Goal: Task Accomplishment & Management: Use online tool/utility

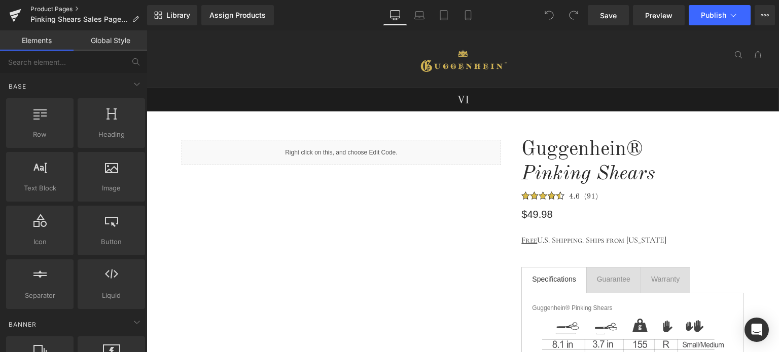
click at [55, 8] on link "Product Pages" at bounding box center [88, 9] width 117 height 8
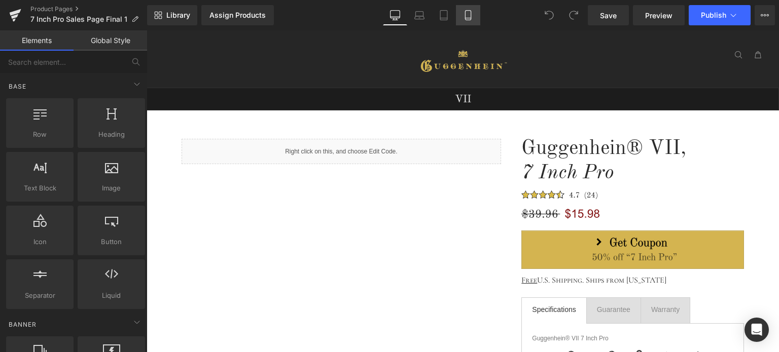
click at [469, 14] on icon at bounding box center [468, 15] width 10 height 10
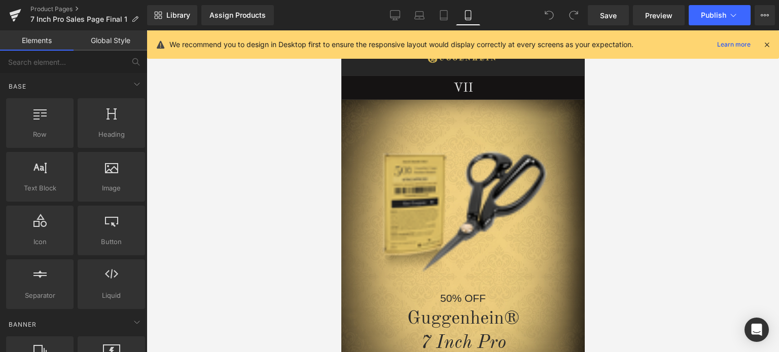
click at [766, 42] on icon at bounding box center [766, 44] width 9 height 9
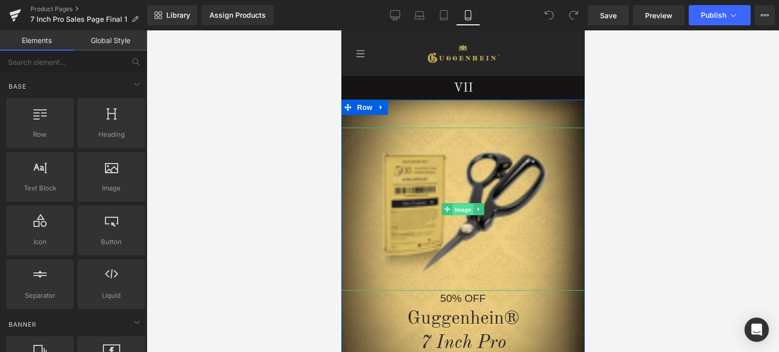
click at [460, 212] on span "Image" at bounding box center [462, 209] width 21 height 12
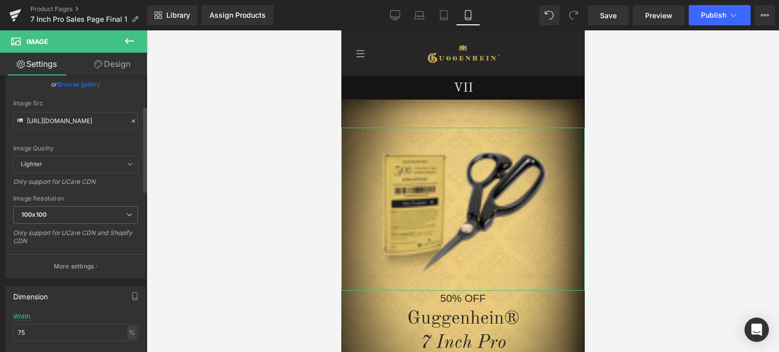
scroll to position [101, 0]
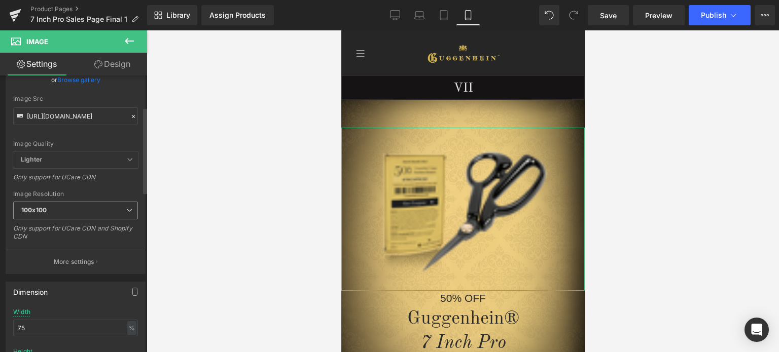
click at [69, 208] on span "100x100" at bounding box center [75, 211] width 125 height 18
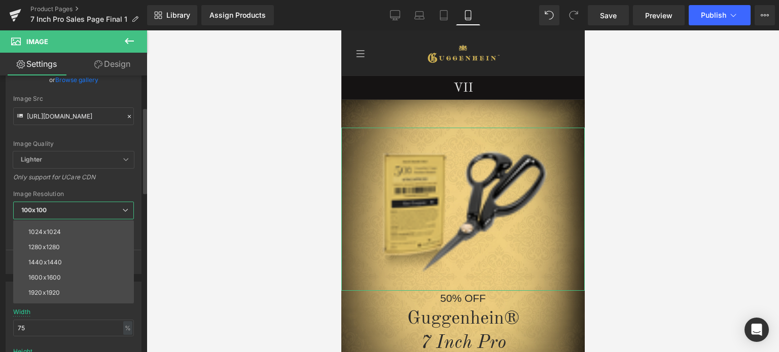
scroll to position [145, 0]
click at [56, 294] on div "3000x3000" at bounding box center [45, 296] width 35 height 7
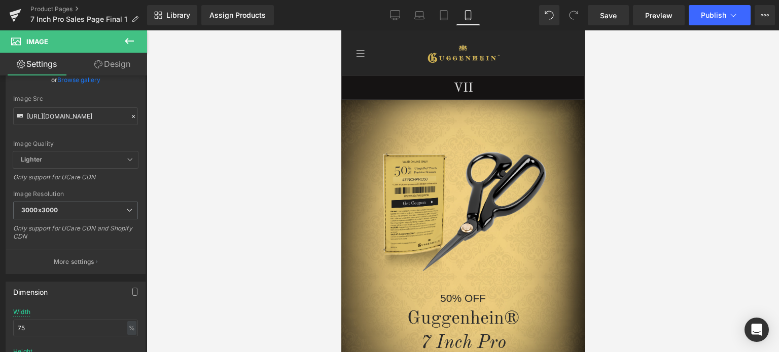
type input "[URL][DOMAIN_NAME]"
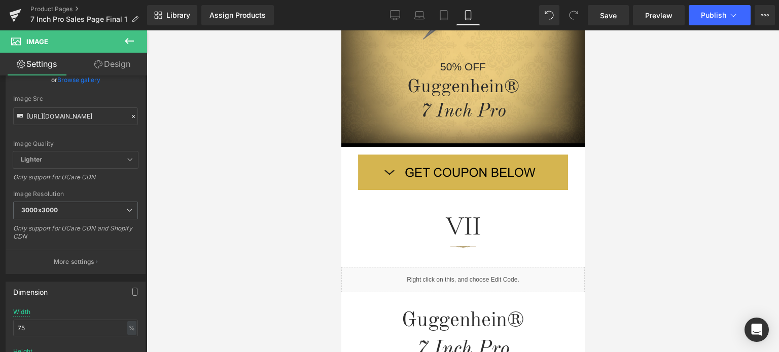
scroll to position [0, 0]
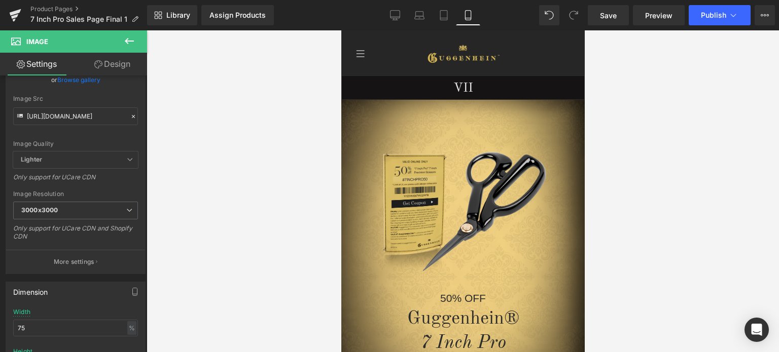
drag, startPoint x: 581, startPoint y: 61, endPoint x: 965, endPoint y: 64, distance: 384.9
click at [704, 21] on button "Publish" at bounding box center [720, 15] width 62 height 20
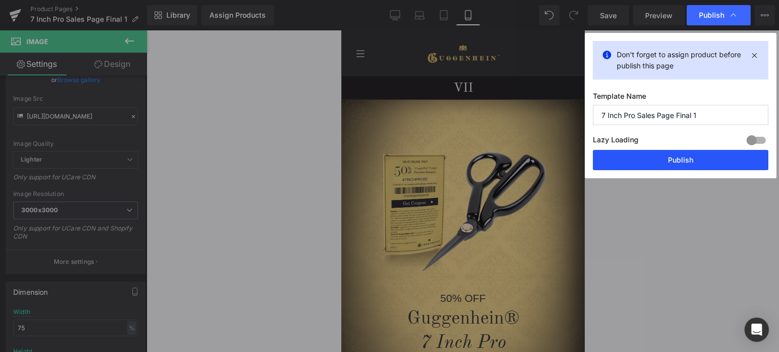
click at [679, 160] on button "Publish" at bounding box center [680, 160] width 175 height 20
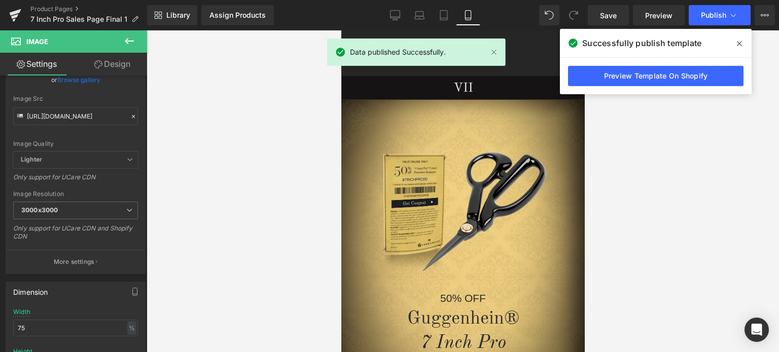
click at [737, 41] on icon at bounding box center [739, 43] width 5 height 5
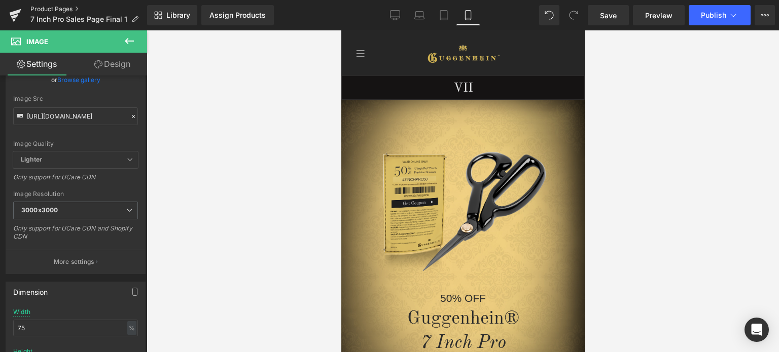
click at [60, 10] on link "Product Pages" at bounding box center [88, 9] width 117 height 8
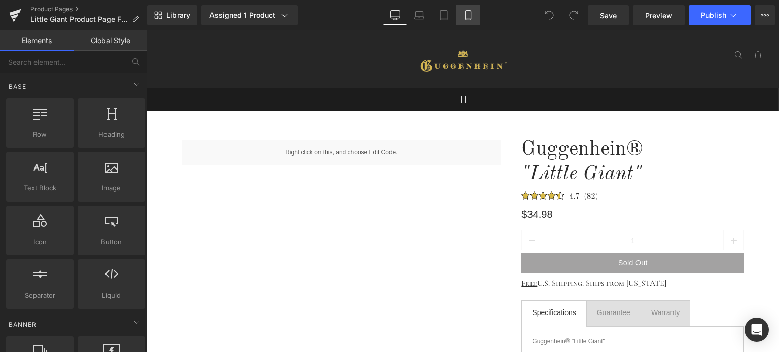
click at [472, 20] on icon at bounding box center [468, 15] width 10 height 10
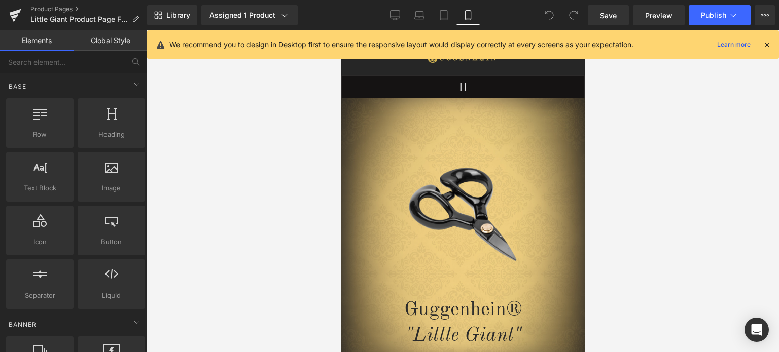
click at [766, 44] on icon at bounding box center [766, 44] width 9 height 9
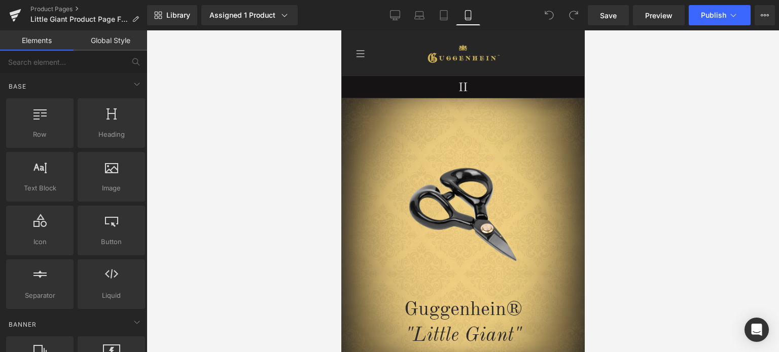
drag, startPoint x: 583, startPoint y: 56, endPoint x: 949, endPoint y: 82, distance: 367.0
click at [395, 20] on link "Desktop" at bounding box center [395, 15] width 24 height 20
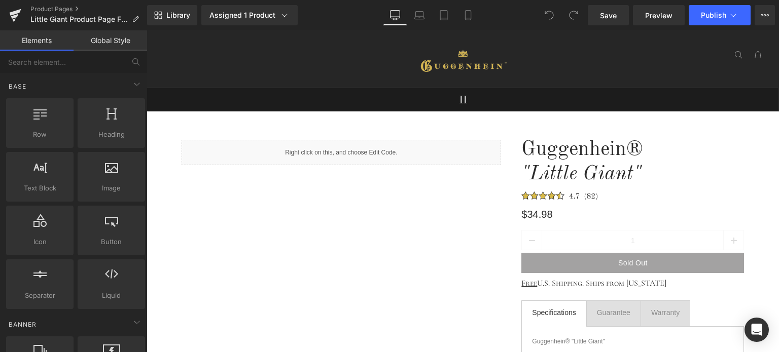
scroll to position [57, 0]
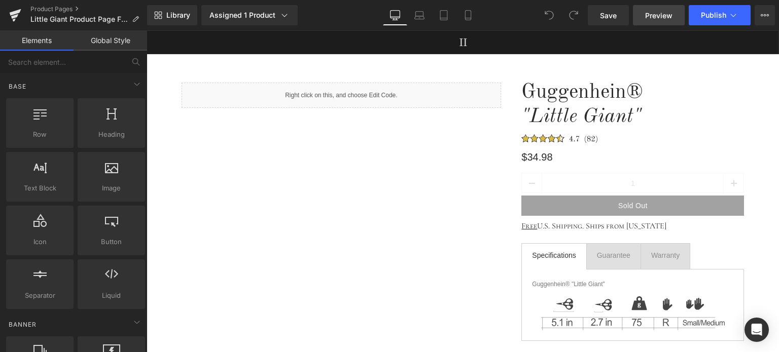
click at [655, 16] on span "Preview" at bounding box center [658, 15] width 27 height 11
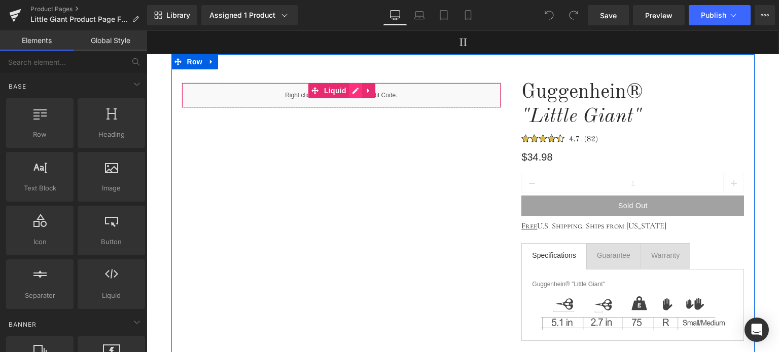
click at [352, 93] on div "Liquid" at bounding box center [342, 95] width 320 height 25
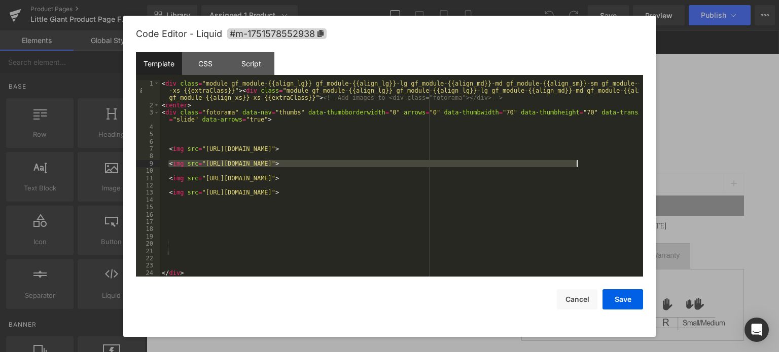
drag, startPoint x: 168, startPoint y: 162, endPoint x: 583, endPoint y: 163, distance: 414.8
click at [583, 163] on div "< div class = "module gf_module-{{align_lg}} gf_module-{{align_lg}}-lg gf_modul…" at bounding box center [399, 193] width 479 height 226
click at [594, 167] on div "< div class = "module gf_module-{{align_lg}} gf_module-{{align_lg}}-lg gf_modul…" at bounding box center [399, 178] width 479 height 197
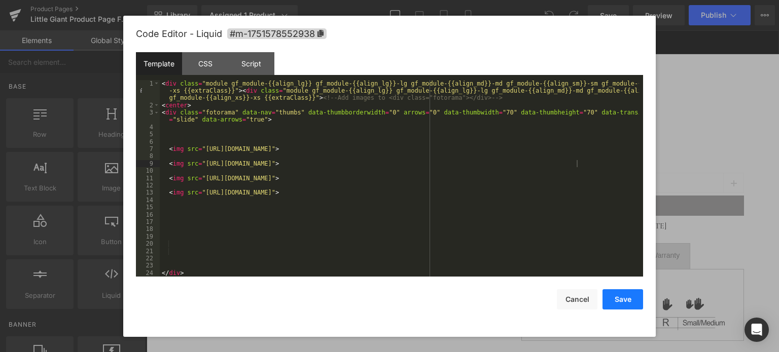
click at [621, 291] on button "Save" at bounding box center [622, 300] width 41 height 20
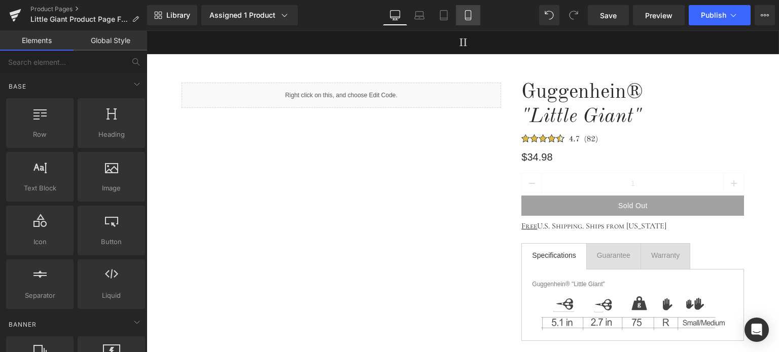
click at [460, 16] on link "Mobile" at bounding box center [468, 15] width 24 height 20
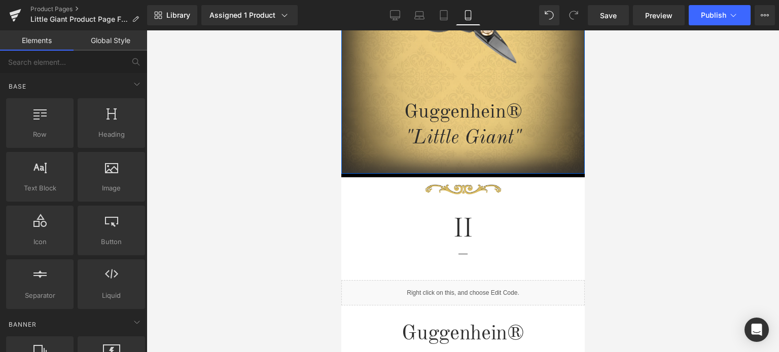
scroll to position [299, 0]
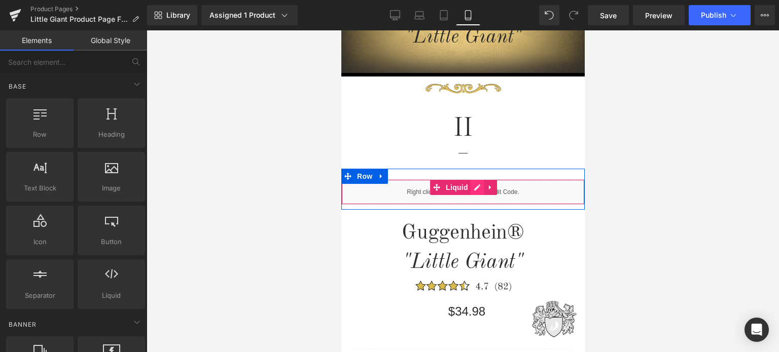
click at [472, 188] on div "Liquid" at bounding box center [462, 191] width 243 height 25
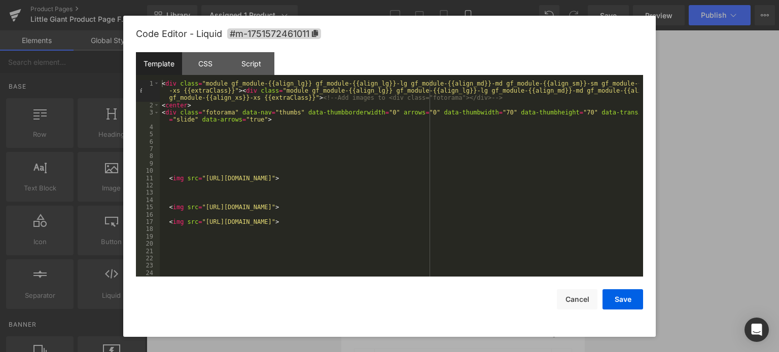
click at [183, 193] on div "< div class = "module gf_module-{{align_lg}} gf_module-{{align_lg}}-lg gf_modul…" at bounding box center [399, 193] width 479 height 226
click at [623, 301] on button "Save" at bounding box center [622, 300] width 41 height 20
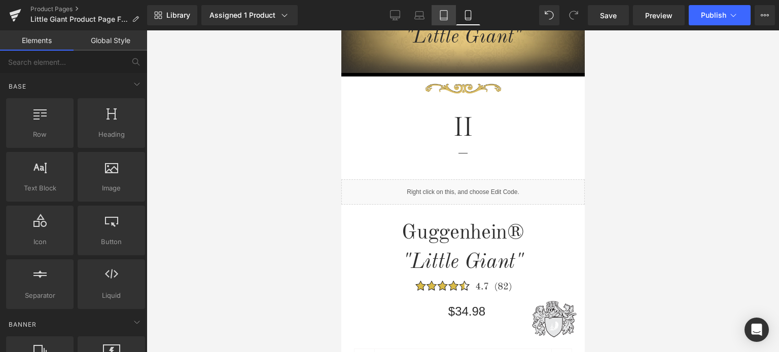
click at [442, 13] on icon at bounding box center [444, 15] width 10 height 10
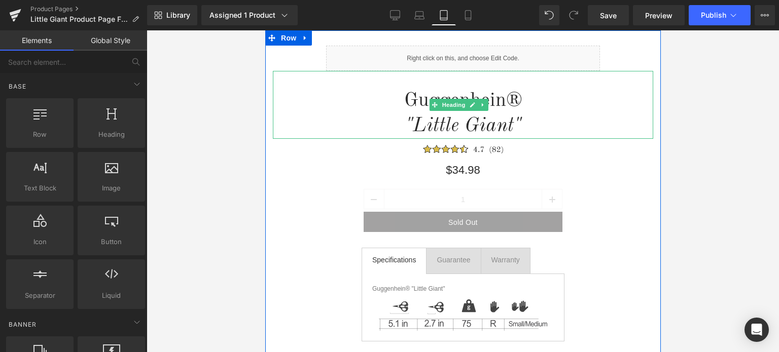
scroll to position [19, 0]
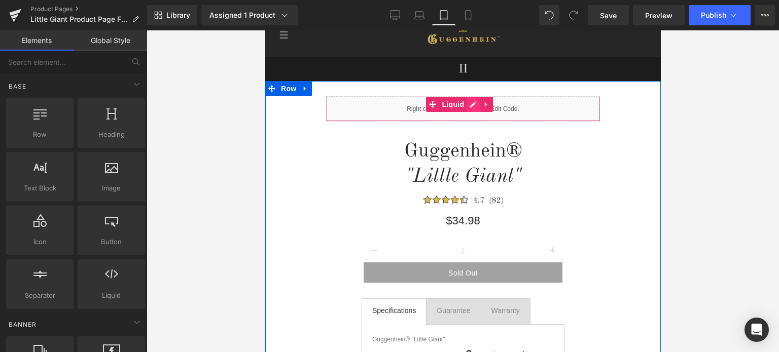
click at [473, 104] on div "Liquid" at bounding box center [463, 108] width 274 height 25
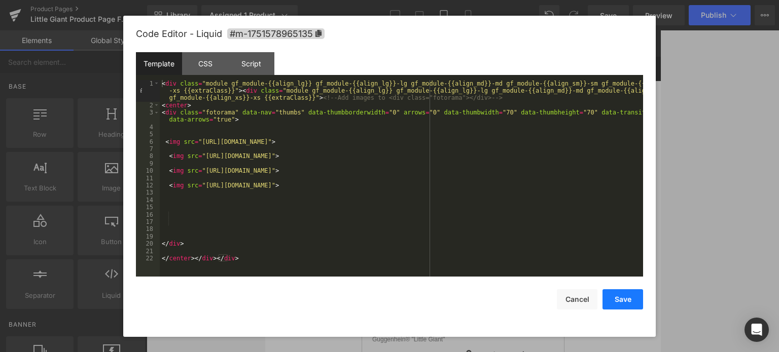
click at [623, 303] on button "Save" at bounding box center [622, 300] width 41 height 20
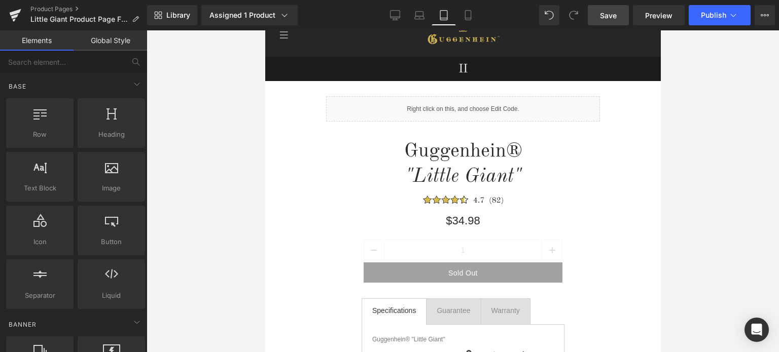
click at [618, 13] on link "Save" at bounding box center [608, 15] width 41 height 20
click at [470, 16] on icon at bounding box center [468, 15] width 10 height 10
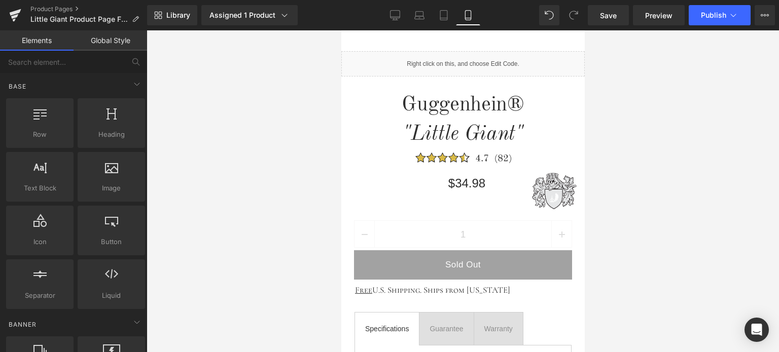
scroll to position [373, 0]
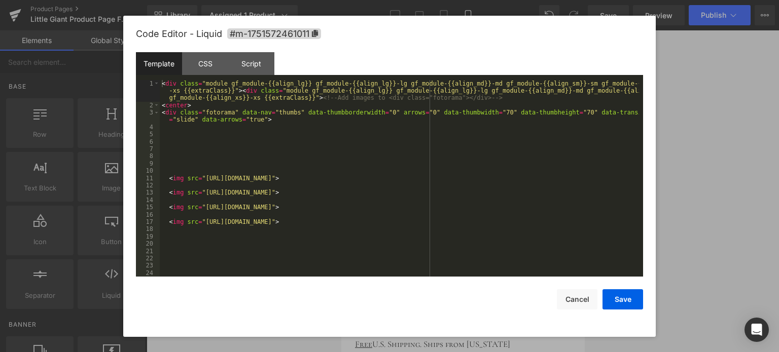
click at [470, 112] on div "Liquid" at bounding box center [462, 117] width 243 height 25
drag, startPoint x: 202, startPoint y: 207, endPoint x: 570, endPoint y: 210, distance: 368.1
click at [570, 210] on div "< div class = "module gf_module-{{align_lg}} gf_module-{{align_lg}}-lg gf_modul…" at bounding box center [399, 193] width 479 height 226
click at [625, 302] on button "Save" at bounding box center [622, 300] width 41 height 20
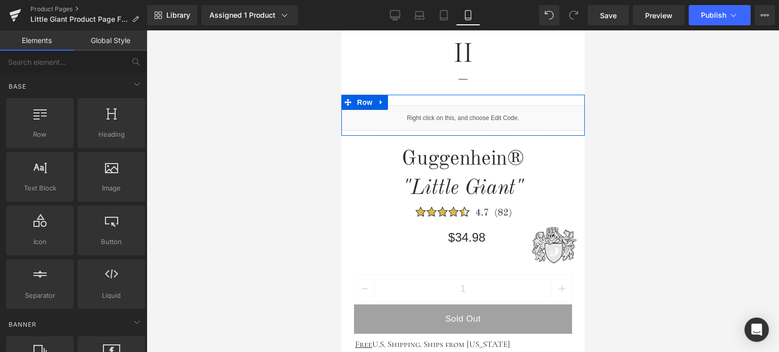
click at [469, 114] on div "Liquid" at bounding box center [462, 117] width 243 height 25
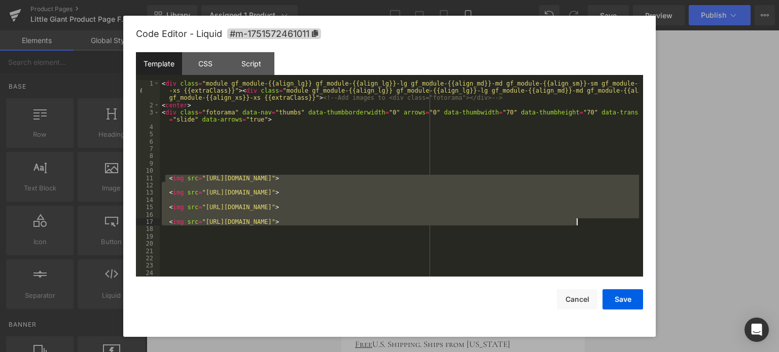
drag, startPoint x: 175, startPoint y: 177, endPoint x: 595, endPoint y: 225, distance: 422.5
click at [595, 225] on div "< div class = "module gf_module-{{align_lg}} gf_module-{{align_lg}}-lg gf_modul…" at bounding box center [399, 193] width 479 height 226
click at [605, 248] on div "< div class = "module gf_module-{{align_lg}} gf_module-{{align_lg}}-lg gf_modul…" at bounding box center [399, 193] width 479 height 226
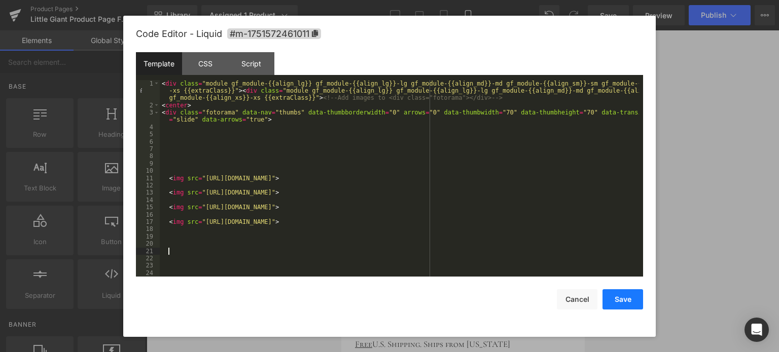
click at [636, 299] on button "Save" at bounding box center [622, 300] width 41 height 20
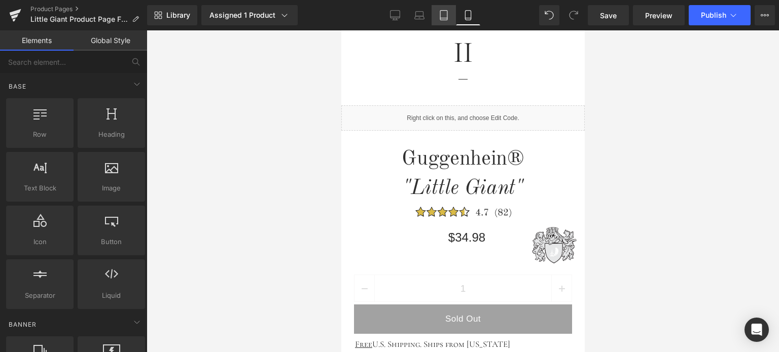
click at [444, 16] on icon at bounding box center [444, 15] width 10 height 10
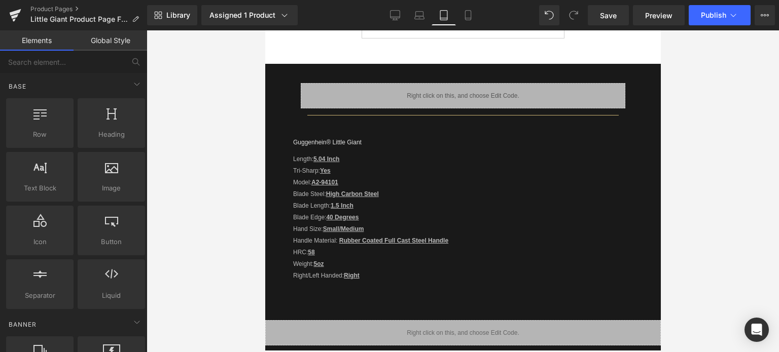
scroll to position [69, 0]
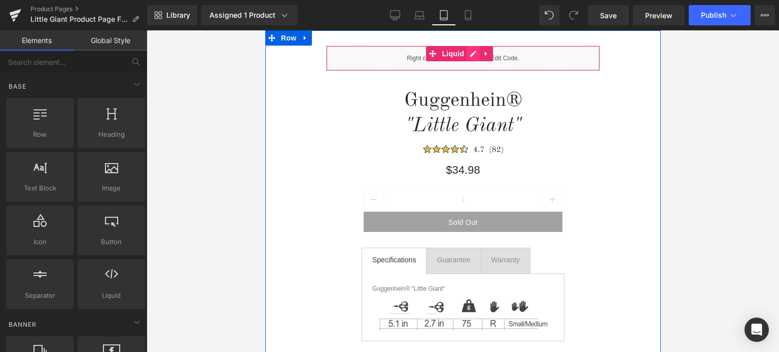
click at [475, 55] on div "Liquid" at bounding box center [463, 58] width 274 height 25
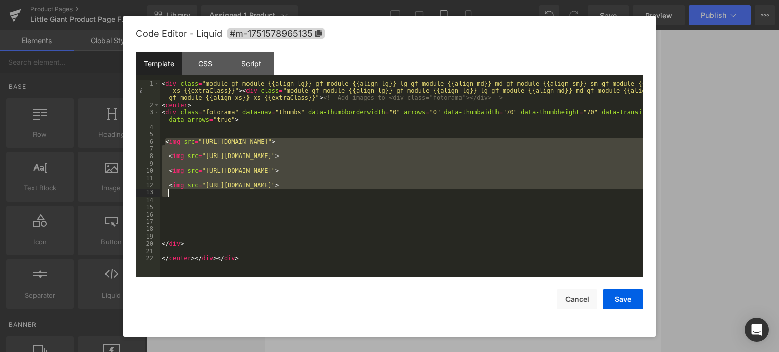
drag, startPoint x: 165, startPoint y: 143, endPoint x: 376, endPoint y: 197, distance: 218.2
click at [376, 197] on div "< div class = "module gf_module-{{align_lg}} gf_module-{{align_lg}}-lg gf_modul…" at bounding box center [401, 193] width 483 height 226
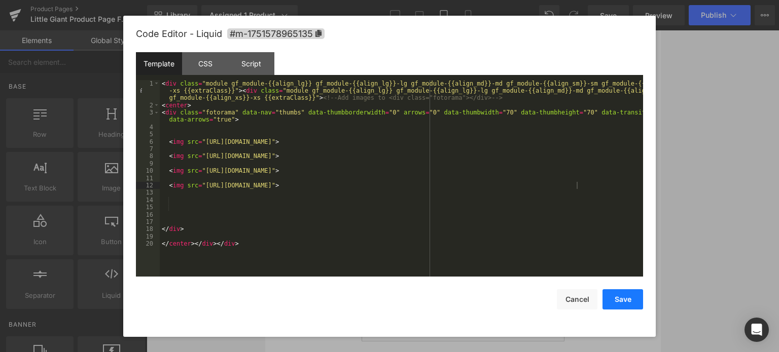
click at [620, 299] on button "Save" at bounding box center [622, 300] width 41 height 20
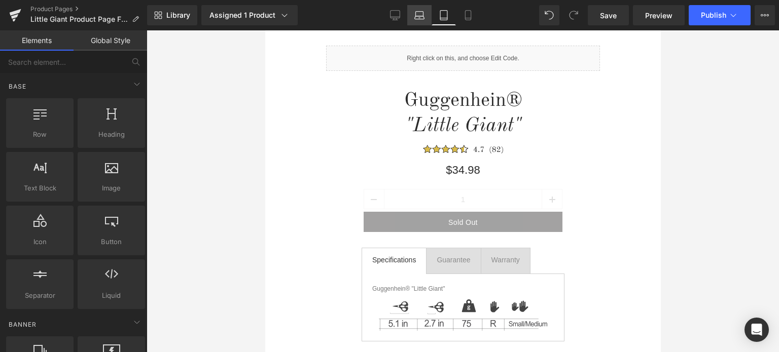
click at [419, 15] on icon at bounding box center [419, 15] width 10 height 10
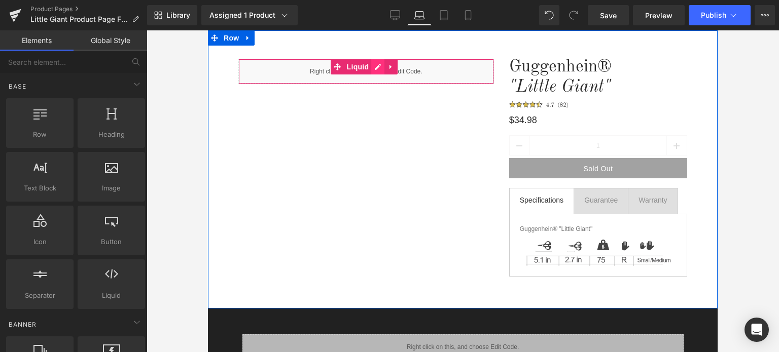
click at [379, 69] on div "Liquid" at bounding box center [366, 71] width 256 height 25
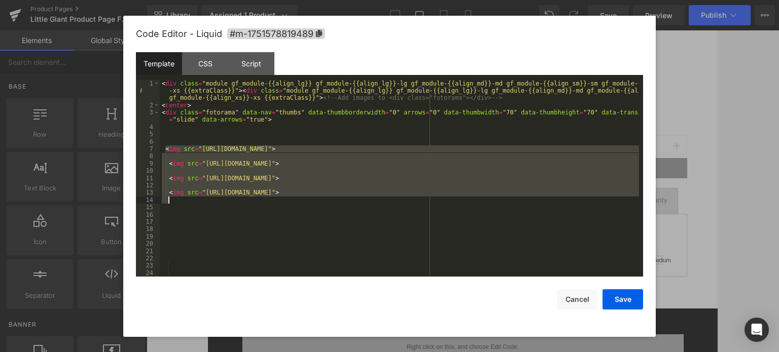
drag, startPoint x: 164, startPoint y: 149, endPoint x: 351, endPoint y: 201, distance: 194.1
click at [351, 201] on div "< div class = "module gf_module-{{align_lg}} gf_module-{{align_lg}}-lg gf_modul…" at bounding box center [399, 193] width 479 height 226
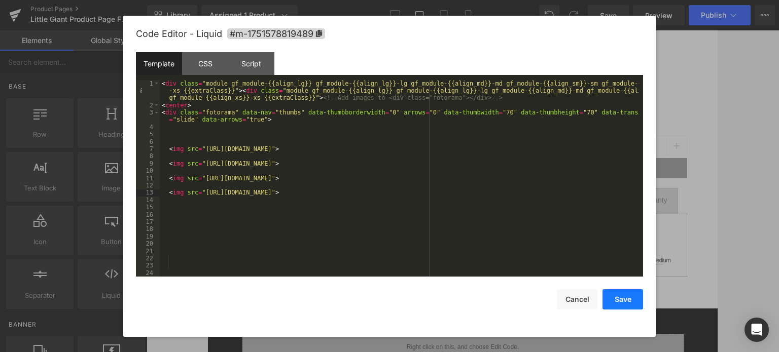
click at [627, 303] on button "Save" at bounding box center [622, 300] width 41 height 20
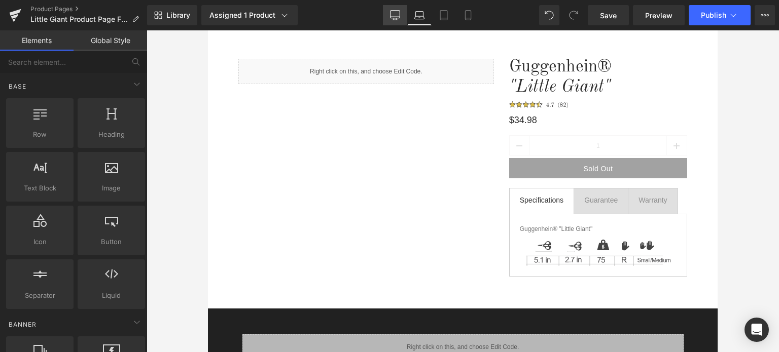
click at [395, 15] on icon at bounding box center [395, 15] width 10 height 10
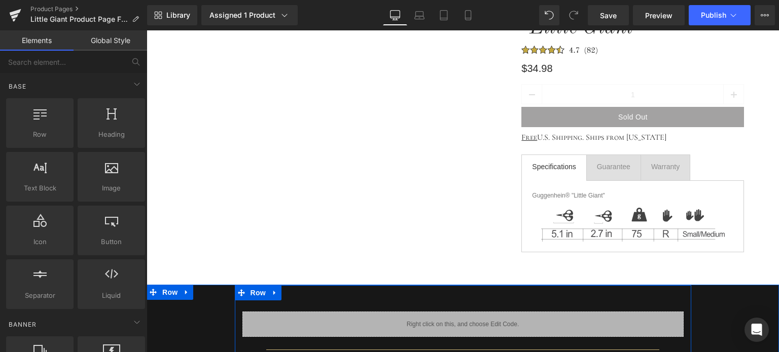
scroll to position [0, 0]
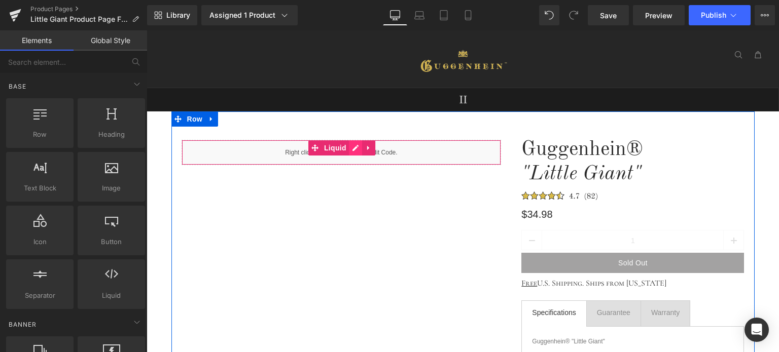
click at [348, 148] on div "Liquid" at bounding box center [342, 152] width 320 height 25
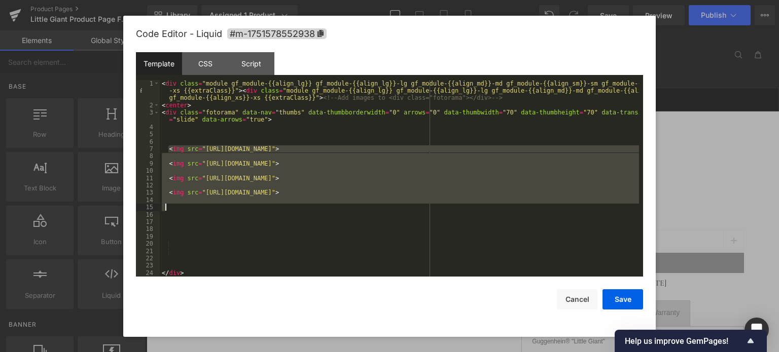
drag, startPoint x: 167, startPoint y: 147, endPoint x: 379, endPoint y: 206, distance: 220.0
click at [379, 206] on div "< div class = "module gf_module-{{align_lg}} gf_module-{{align_lg}}-lg gf_modul…" at bounding box center [399, 193] width 479 height 226
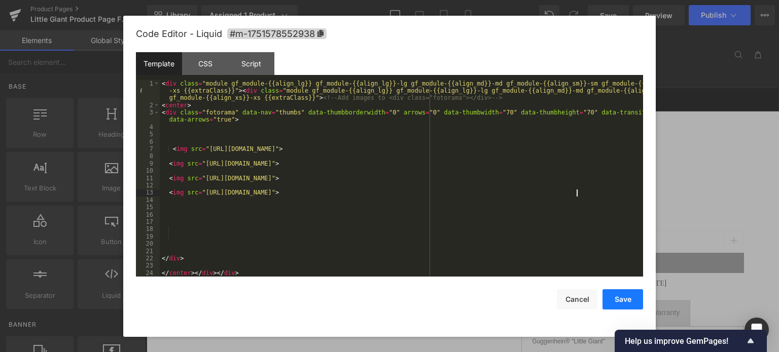
click at [620, 301] on button "Save" at bounding box center [622, 300] width 41 height 20
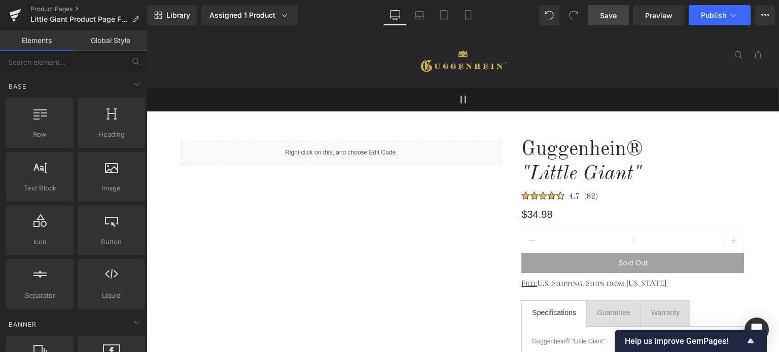
click at [610, 15] on span "Save" at bounding box center [608, 15] width 17 height 11
click at [52, 9] on link "Product Pages" at bounding box center [88, 9] width 117 height 8
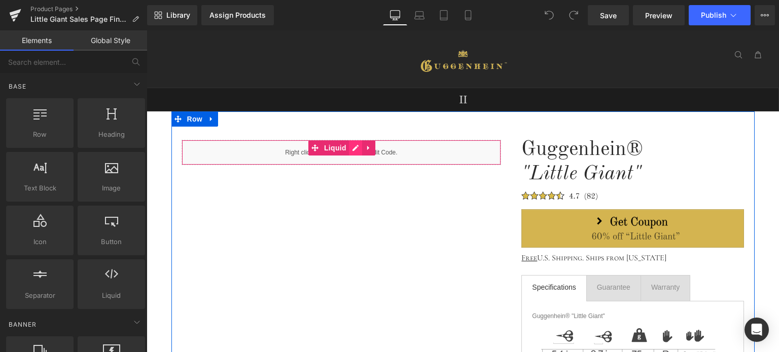
click at [351, 148] on div "Liquid" at bounding box center [342, 152] width 320 height 25
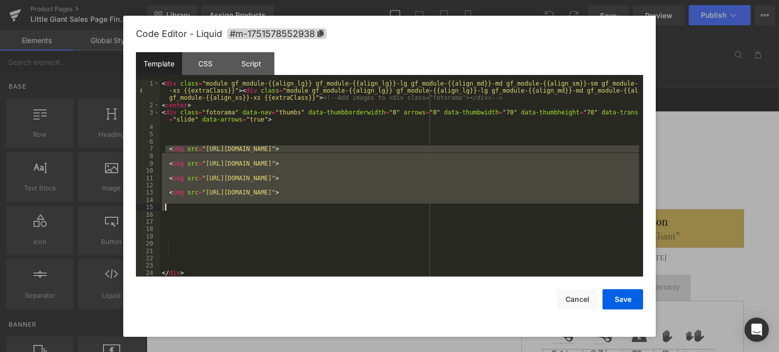
drag, startPoint x: 166, startPoint y: 151, endPoint x: 552, endPoint y: 210, distance: 390.0
click at [552, 210] on div "< div class = "module gf_module-{{align_lg}} gf_module-{{align_lg}}-lg gf_modul…" at bounding box center [399, 193] width 479 height 226
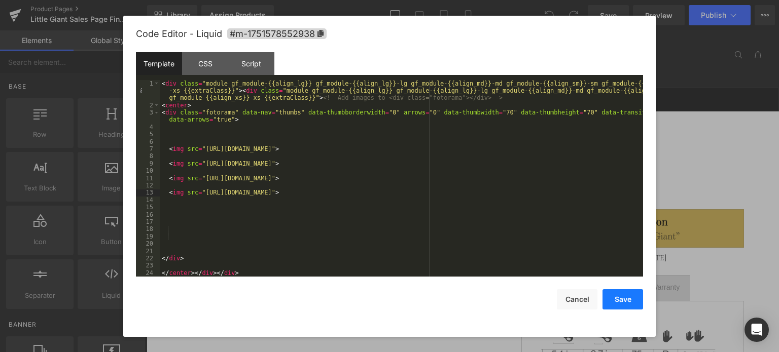
click at [621, 303] on button "Save" at bounding box center [622, 300] width 41 height 20
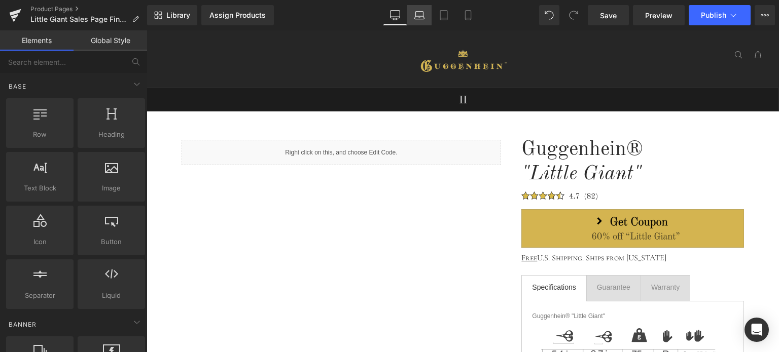
click at [420, 18] on icon at bounding box center [419, 15] width 10 height 10
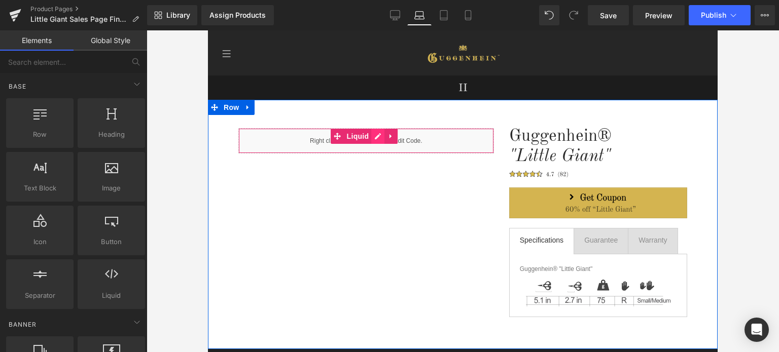
click at [377, 140] on div "Liquid" at bounding box center [366, 140] width 256 height 25
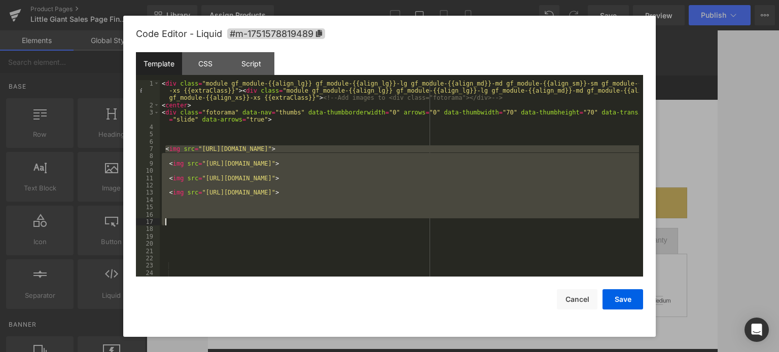
drag, startPoint x: 165, startPoint y: 150, endPoint x: 322, endPoint y: 220, distance: 172.1
click at [322, 220] on div "< div class = "module gf_module-{{align_lg}} gf_module-{{align_lg}}-lg gf_modul…" at bounding box center [399, 193] width 479 height 226
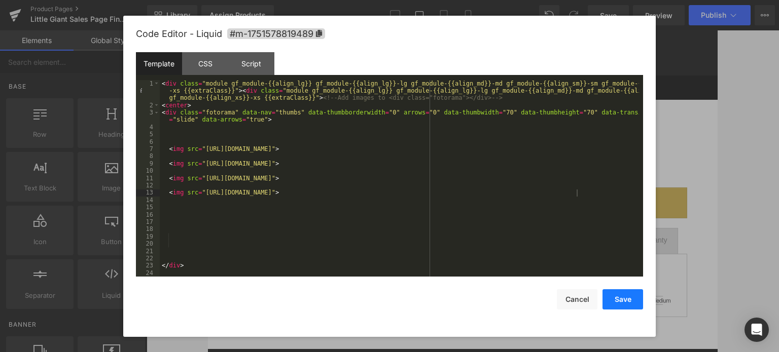
click at [616, 298] on button "Save" at bounding box center [622, 300] width 41 height 20
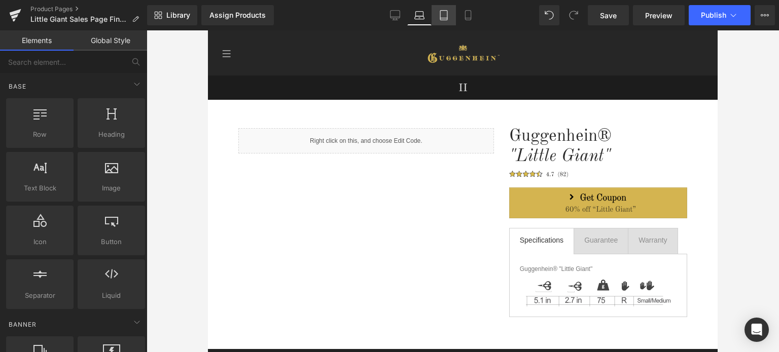
click at [445, 19] on icon at bounding box center [444, 15] width 10 height 10
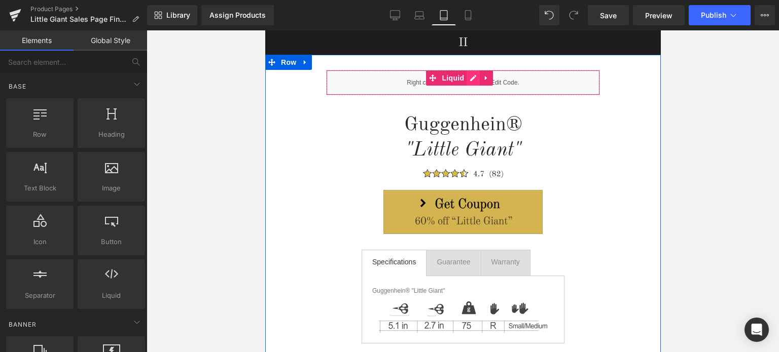
click at [473, 79] on div "Liquid" at bounding box center [463, 82] width 274 height 25
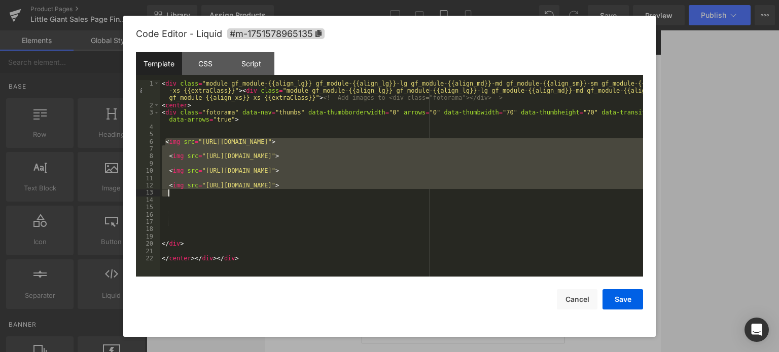
drag, startPoint x: 164, startPoint y: 140, endPoint x: 340, endPoint y: 192, distance: 183.5
click at [340, 192] on div "< div class = "module gf_module-{{align_lg}} gf_module-{{align_lg}}-lg gf_modul…" at bounding box center [401, 193] width 483 height 226
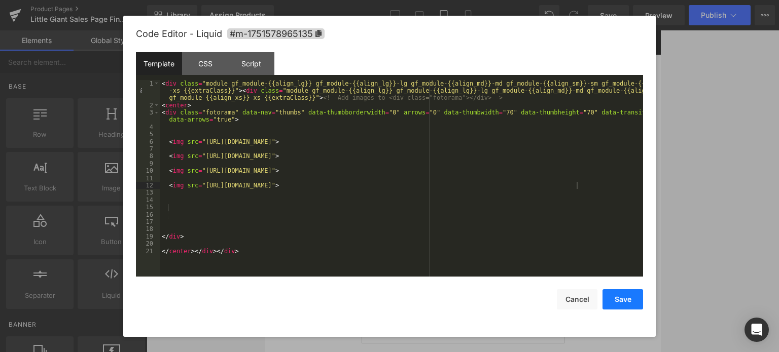
click at [621, 301] on button "Save" at bounding box center [622, 300] width 41 height 20
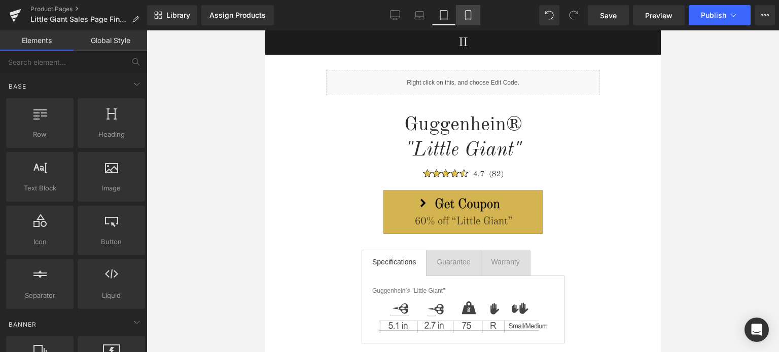
click at [473, 20] on icon at bounding box center [468, 15] width 10 height 10
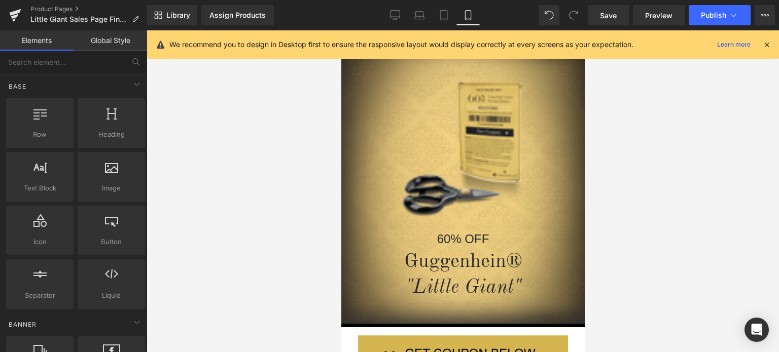
click at [767, 45] on icon at bounding box center [766, 44] width 9 height 9
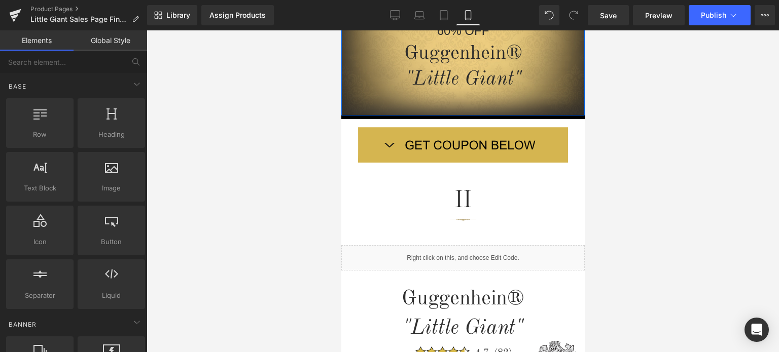
scroll to position [299, 0]
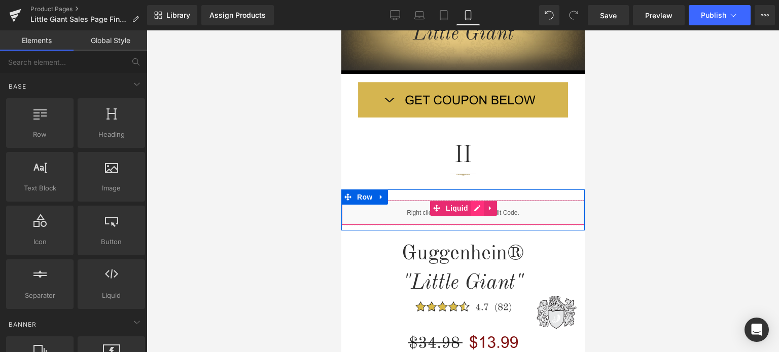
click at [472, 209] on div "Liquid" at bounding box center [462, 212] width 243 height 25
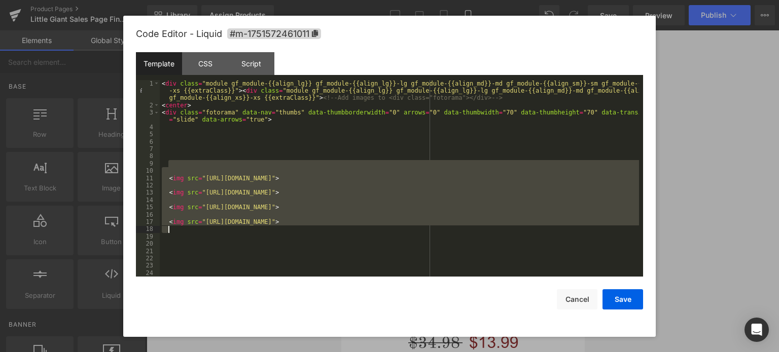
drag, startPoint x: 170, startPoint y: 167, endPoint x: 498, endPoint y: 231, distance: 334.2
click at [498, 231] on div "< div class = "module gf_module-{{align_lg}} gf_module-{{align_lg}}-lg gf_modul…" at bounding box center [399, 193] width 479 height 226
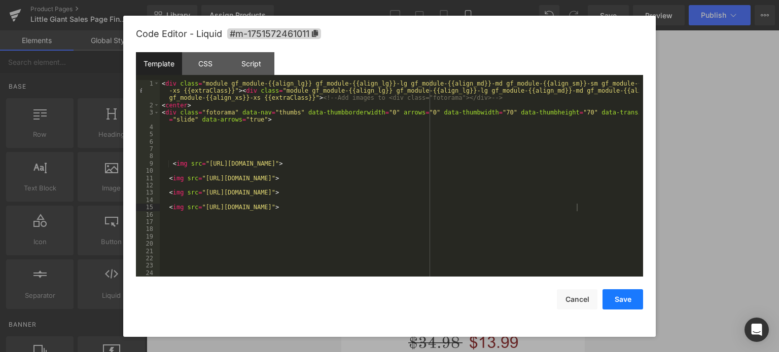
click at [629, 301] on button "Save" at bounding box center [622, 300] width 41 height 20
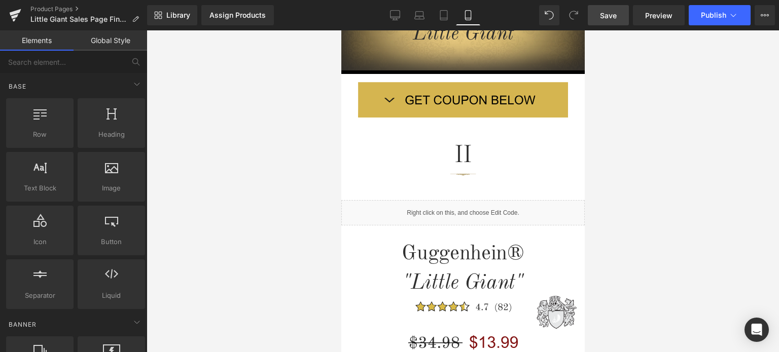
click at [600, 11] on link "Save" at bounding box center [608, 15] width 41 height 20
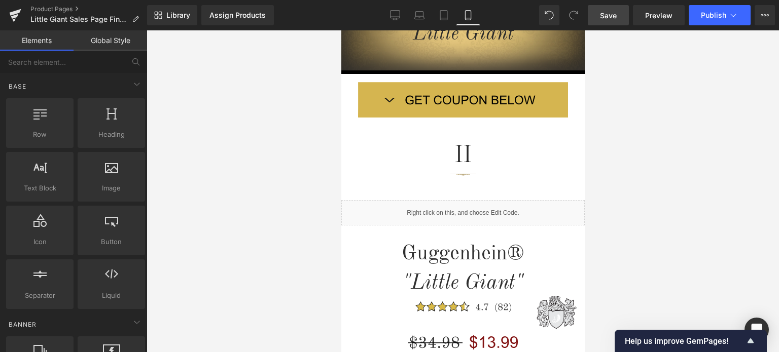
click at [616, 14] on span "Save" at bounding box center [608, 15] width 17 height 11
click at [394, 18] on icon at bounding box center [395, 15] width 10 height 10
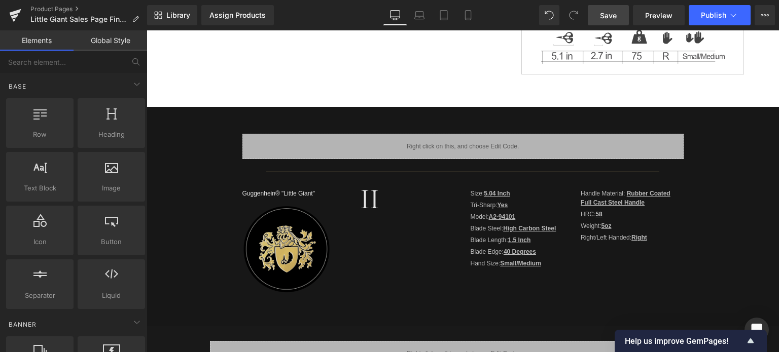
scroll to position [81, 0]
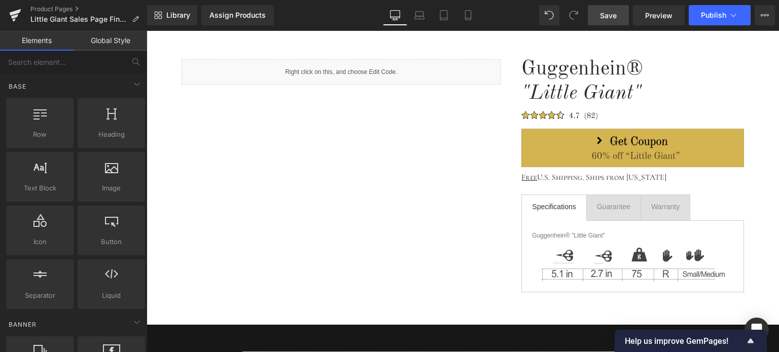
click at [609, 14] on span "Save" at bounding box center [608, 15] width 17 height 11
click at [53, 7] on link "Product Pages" at bounding box center [88, 9] width 117 height 8
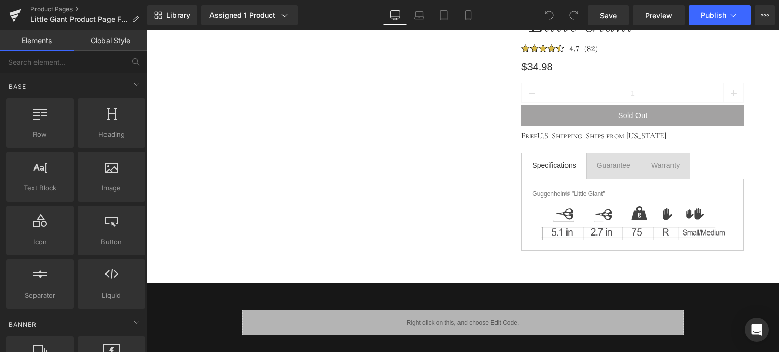
scroll to position [304, 0]
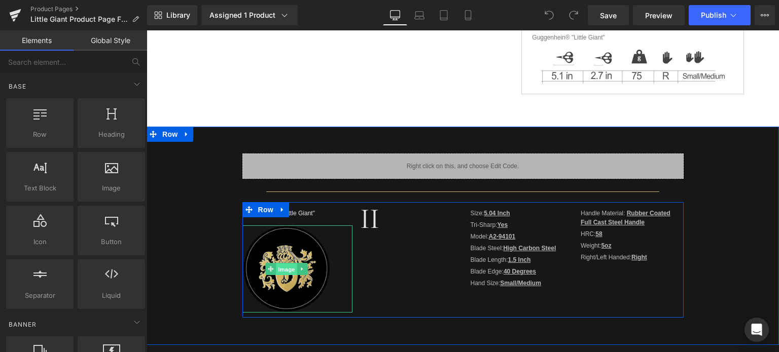
click at [283, 270] on span "Image" at bounding box center [286, 270] width 21 height 12
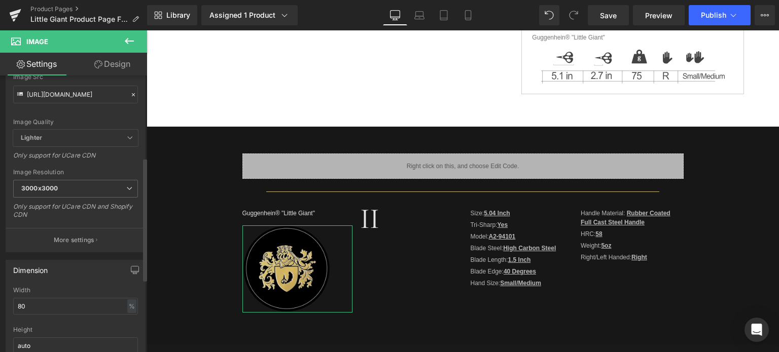
scroll to position [203, 0]
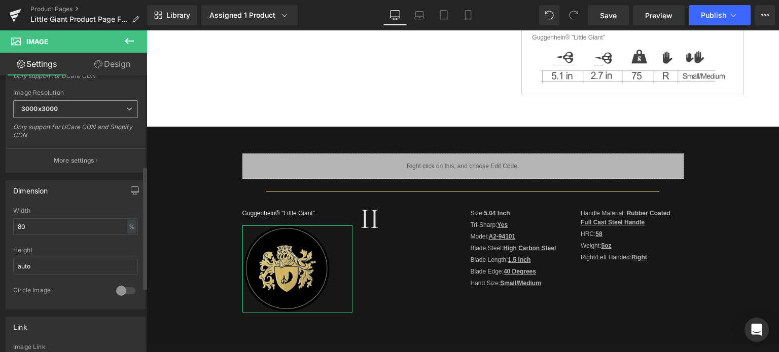
click at [92, 111] on span "3000x3000" at bounding box center [75, 109] width 125 height 18
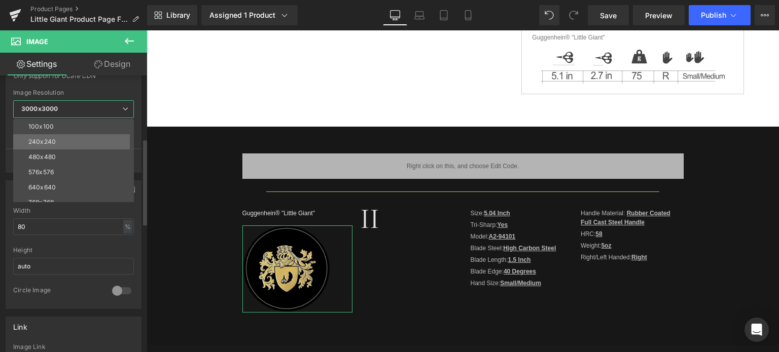
click at [75, 139] on li "240x240" at bounding box center [75, 141] width 125 height 15
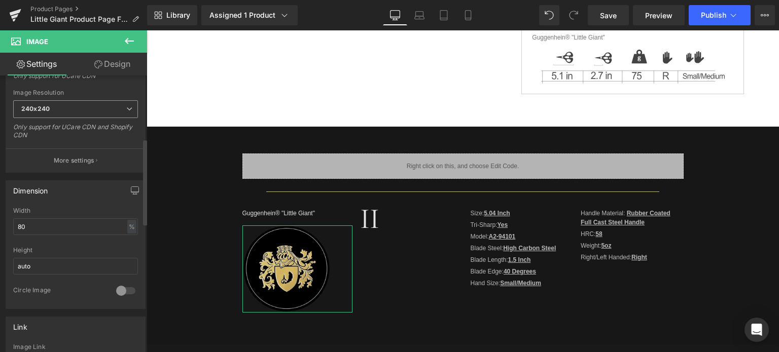
click at [76, 110] on span "240x240" at bounding box center [75, 109] width 125 height 18
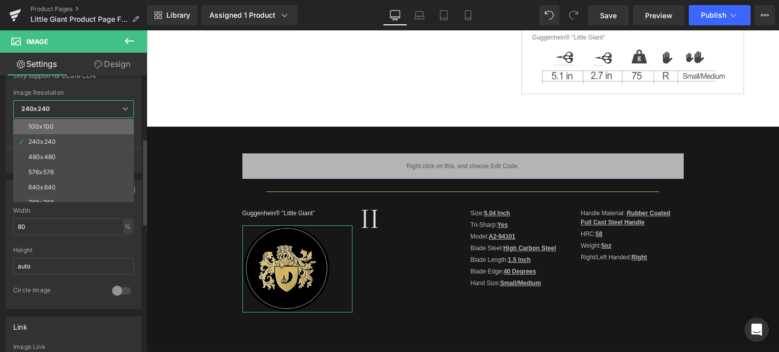
click at [67, 124] on li "100x100" at bounding box center [75, 126] width 125 height 15
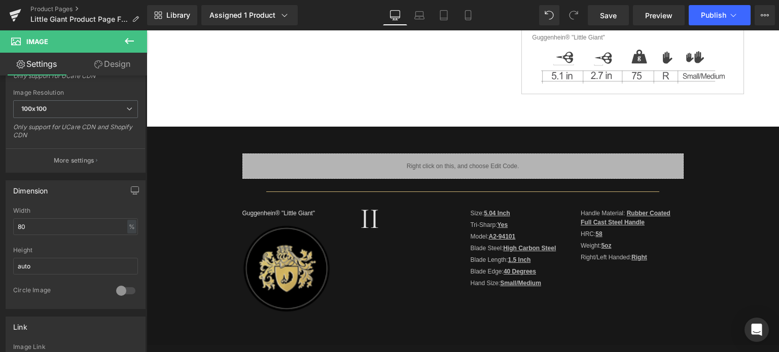
type input "[URL][DOMAIN_NAME]"
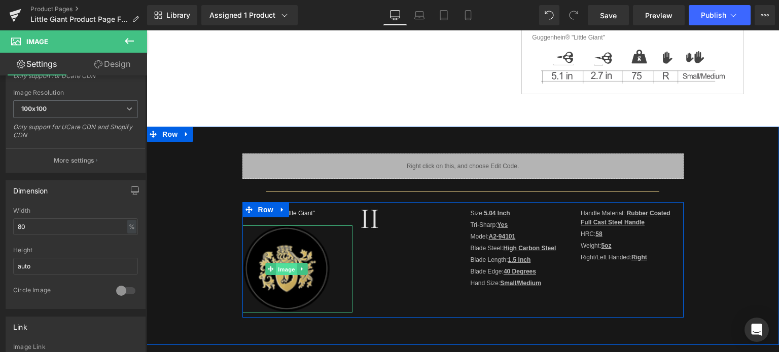
click at [279, 269] on span "Image" at bounding box center [286, 270] width 21 height 12
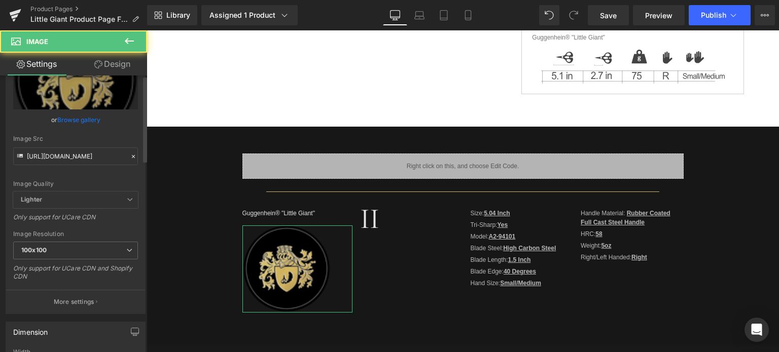
scroll to position [0, 0]
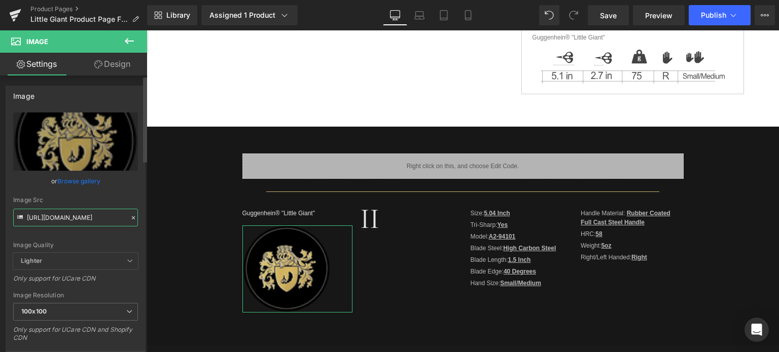
click at [73, 220] on input "[URL][DOMAIN_NAME]" at bounding box center [75, 218] width 125 height 18
click at [104, 232] on div "Image Quality Lighter Lightest Lighter Lighter Lightest Only support for UCare …" at bounding box center [75, 183] width 125 height 140
click at [419, 19] on icon at bounding box center [420, 17] width 10 height 3
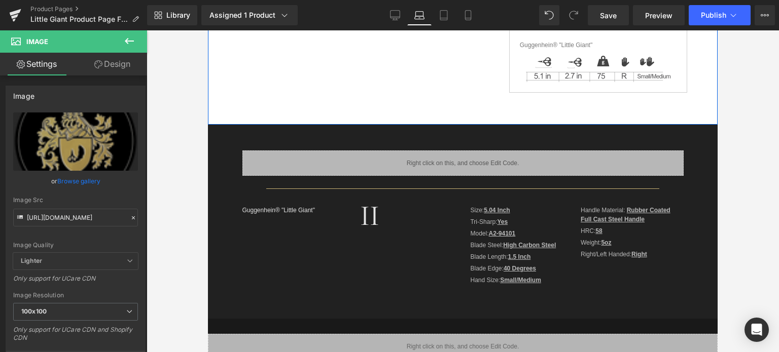
scroll to position [355, 0]
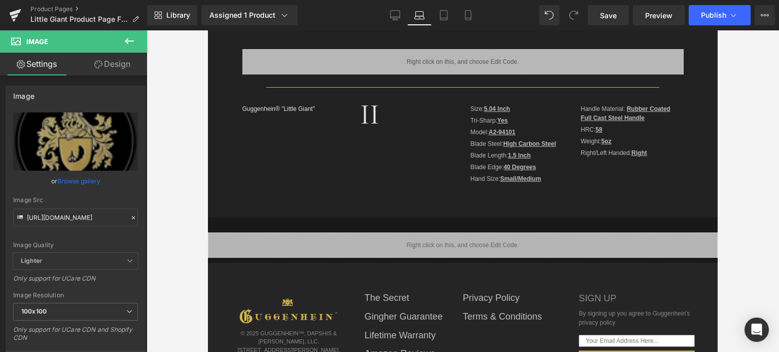
click at [130, 36] on icon at bounding box center [129, 41] width 12 height 12
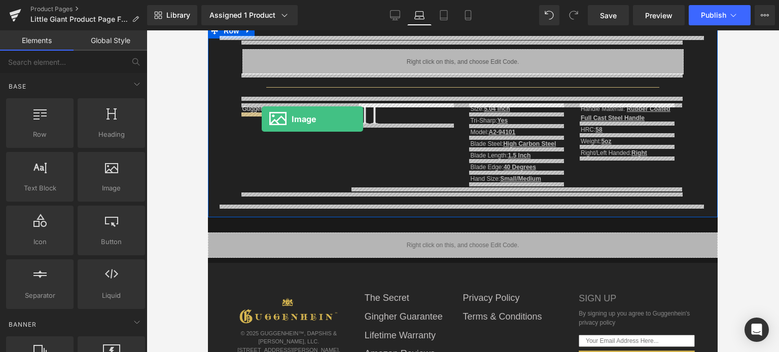
drag, startPoint x: 354, startPoint y: 196, endPoint x: 262, endPoint y: 119, distance: 120.2
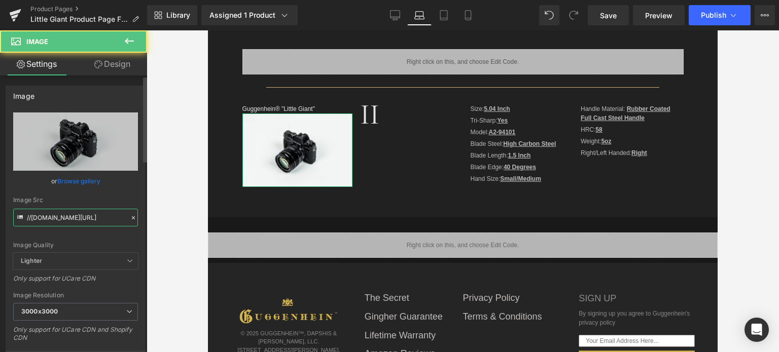
click at [76, 215] on input "//[DOMAIN_NAME][URL]" at bounding box center [75, 218] width 125 height 18
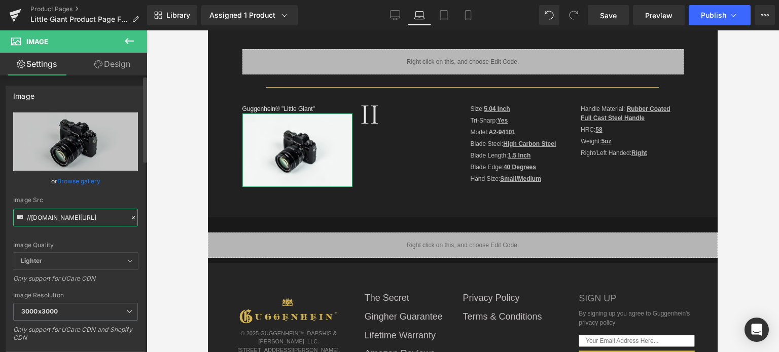
paste input "[URL][DOMAIN_NAME]"
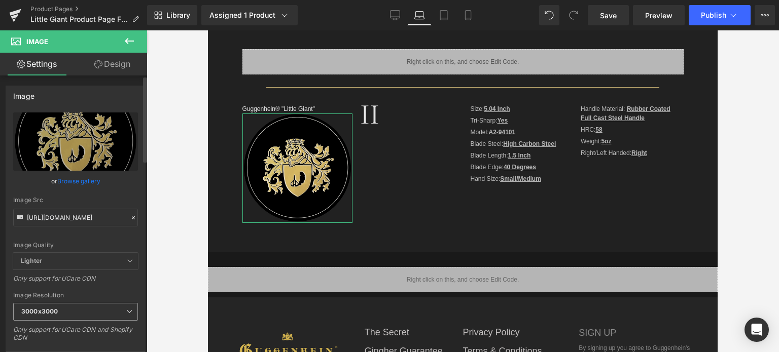
click at [81, 314] on span "3000x3000" at bounding box center [75, 312] width 125 height 18
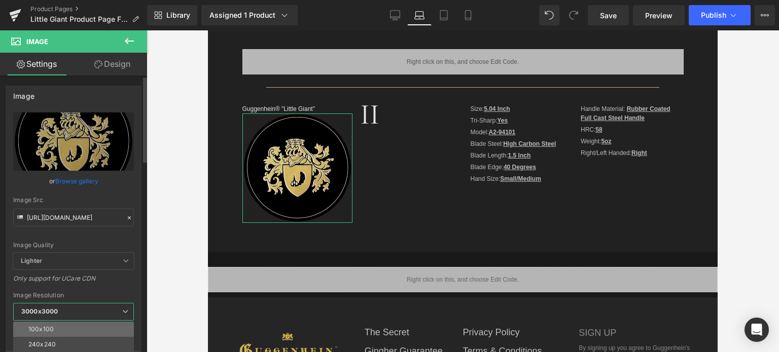
click at [81, 329] on li "100x100" at bounding box center [75, 329] width 125 height 15
type input "[URL][DOMAIN_NAME]"
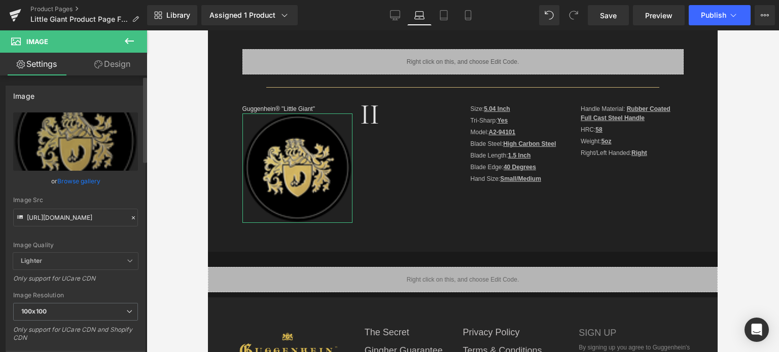
scroll to position [254, 0]
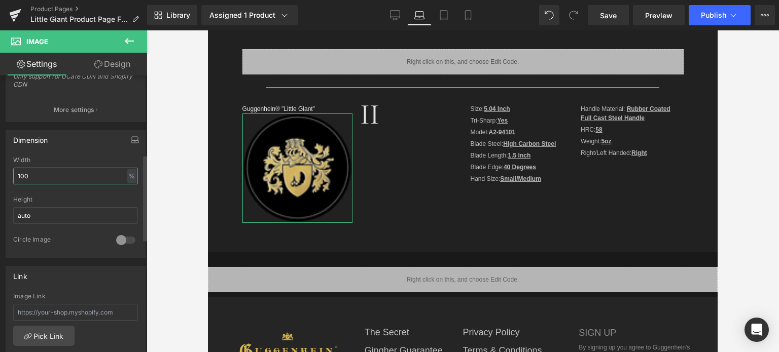
drag, startPoint x: 45, startPoint y: 176, endPoint x: 13, endPoint y: 175, distance: 32.0
click at [13, 175] on input "100" at bounding box center [75, 176] width 125 height 17
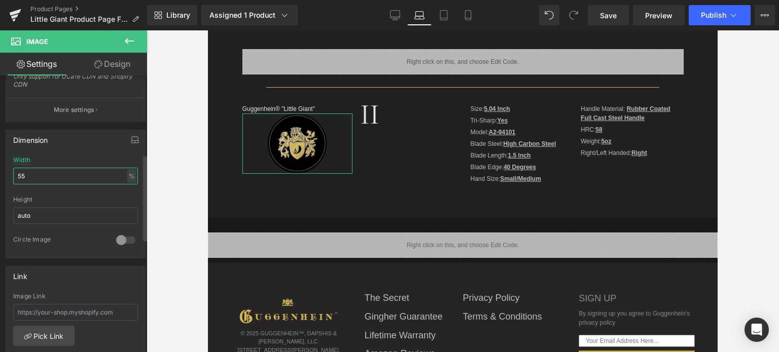
drag, startPoint x: 21, startPoint y: 174, endPoint x: 14, endPoint y: 174, distance: 7.1
click at [14, 174] on input "55" at bounding box center [75, 176] width 125 height 17
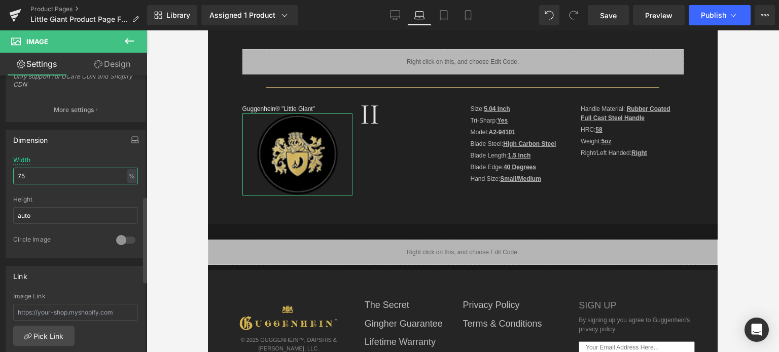
scroll to position [558, 0]
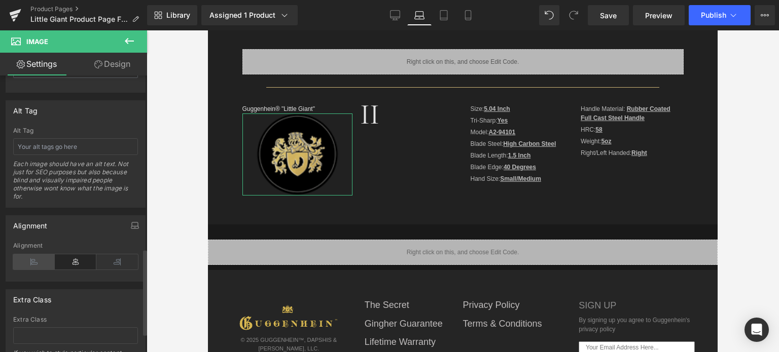
type input "75"
click at [38, 257] on icon at bounding box center [34, 262] width 42 height 15
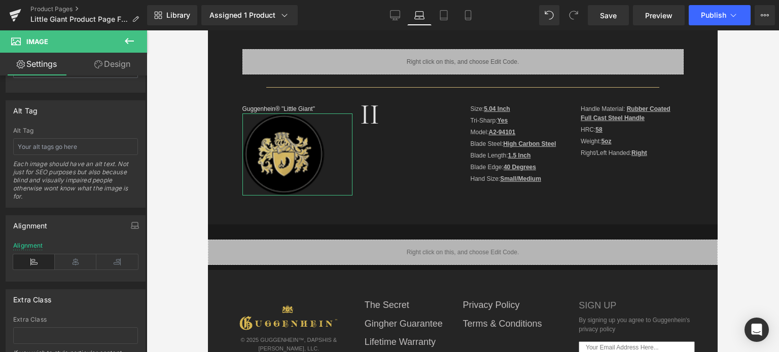
drag, startPoint x: 119, startPoint y: 60, endPoint x: 82, endPoint y: 118, distance: 68.6
click at [119, 60] on link "Design" at bounding box center [113, 64] width 74 height 23
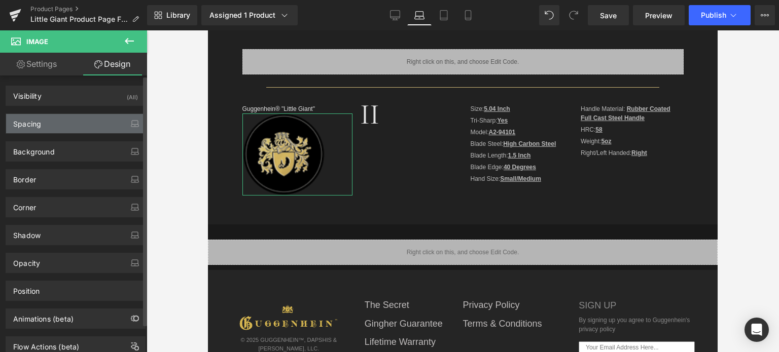
click at [82, 118] on div "Spacing" at bounding box center [75, 123] width 139 height 19
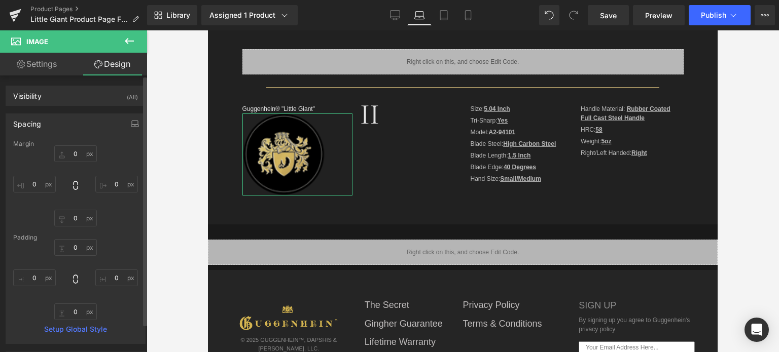
type input "0"
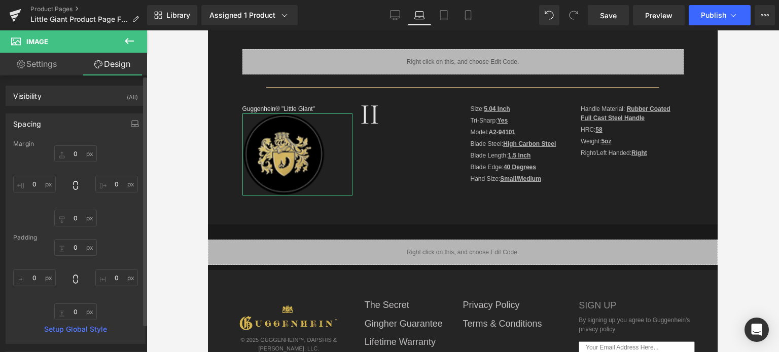
type input "0"
click at [83, 157] on input "0" at bounding box center [75, 154] width 43 height 17
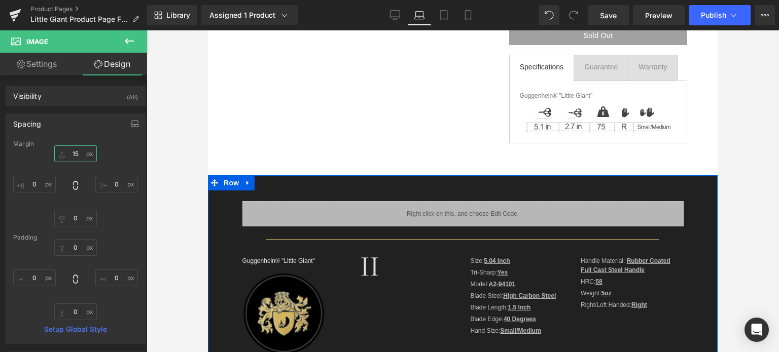
scroll to position [304, 0]
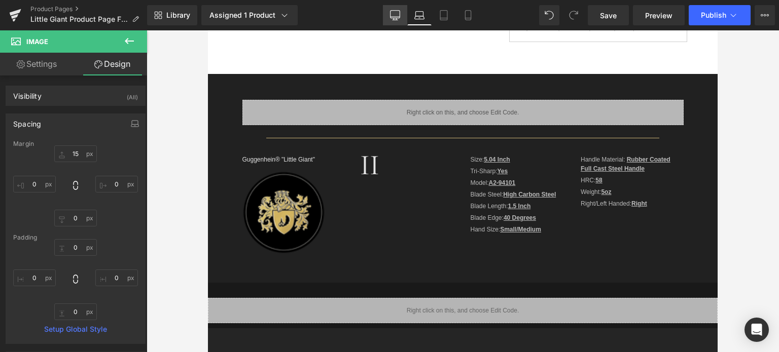
click at [395, 17] on icon at bounding box center [395, 17] width 10 height 0
type input "0"
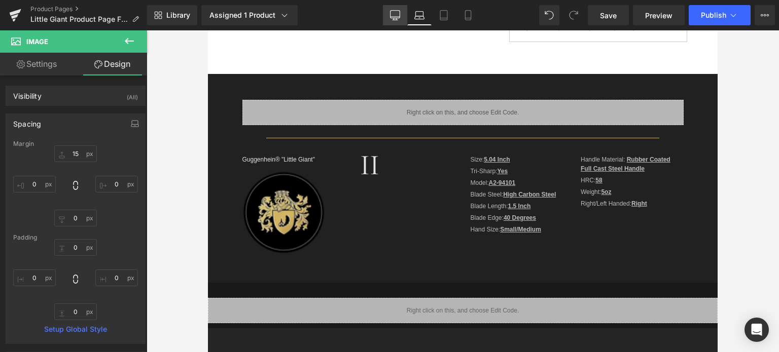
type input "0"
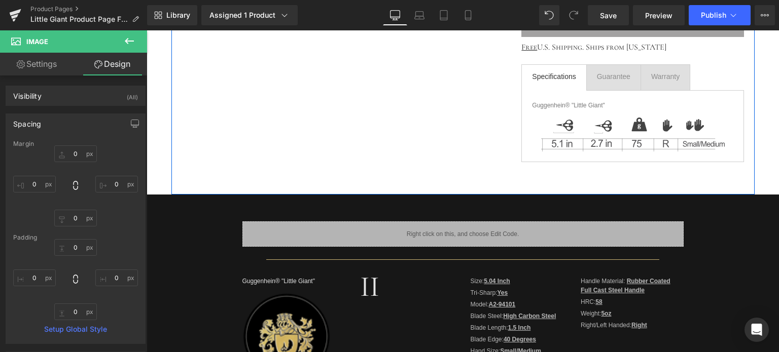
scroll to position [355, 0]
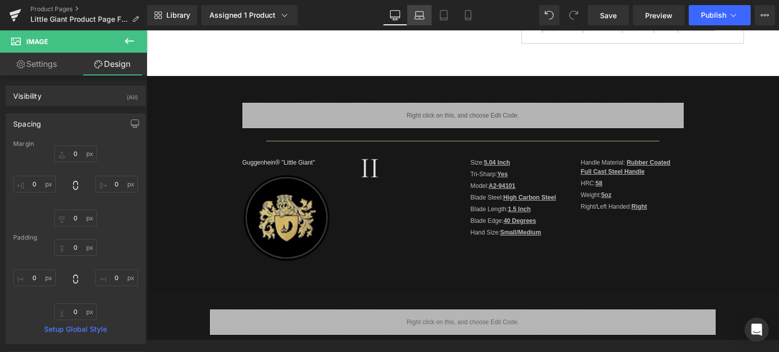
click at [422, 18] on icon at bounding box center [419, 15] width 10 height 10
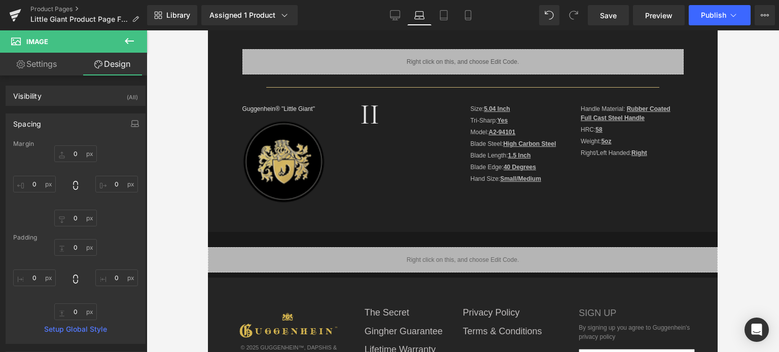
type input "15"
type input "0"
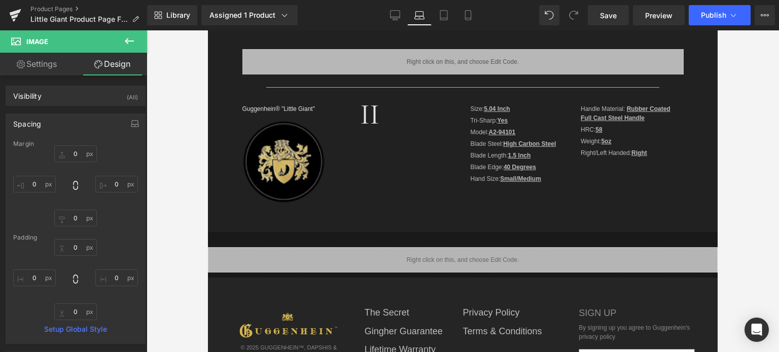
type input "0"
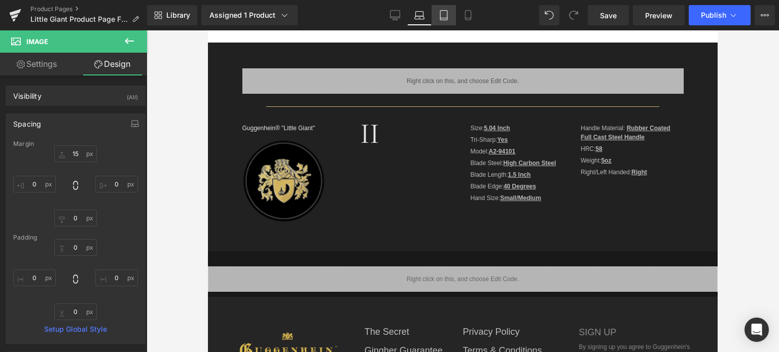
click at [443, 21] on link "Tablet" at bounding box center [443, 15] width 24 height 20
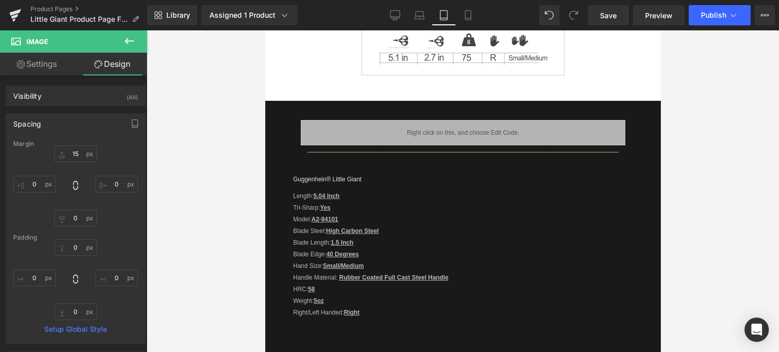
type input "0"
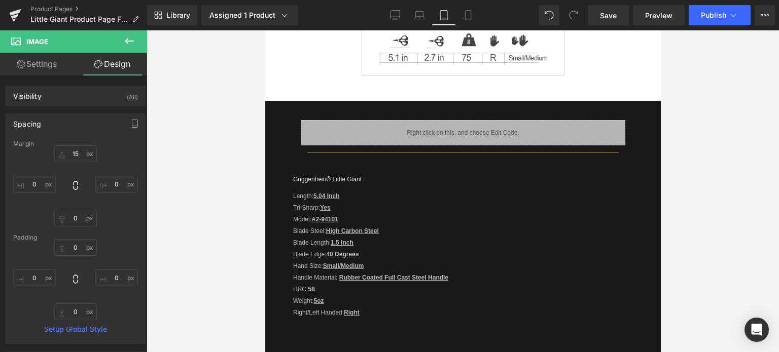
type input "0"
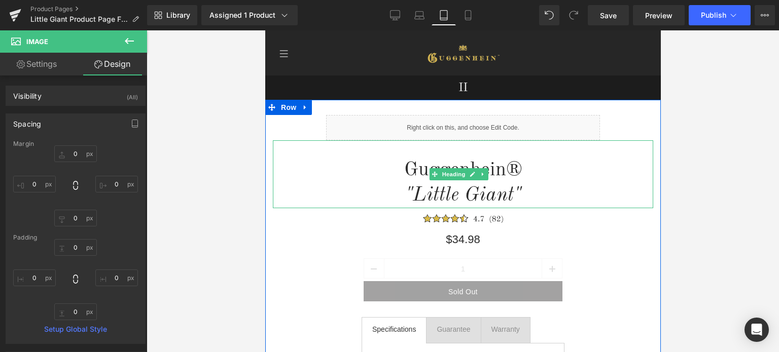
scroll to position [355, 0]
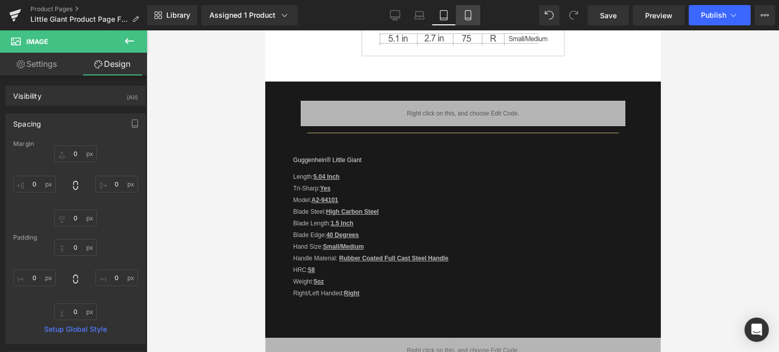
click at [469, 18] on icon at bounding box center [468, 18] width 6 height 0
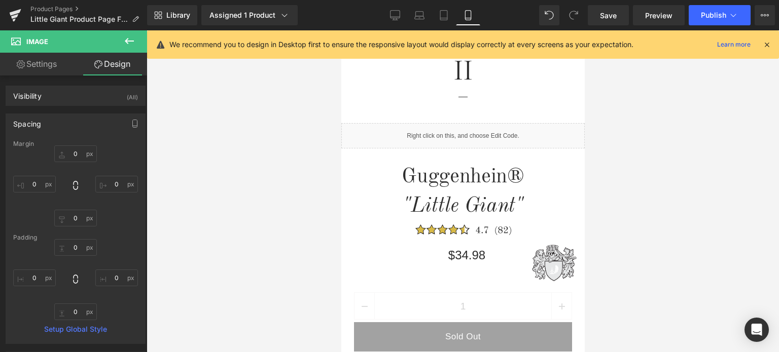
type input "0"
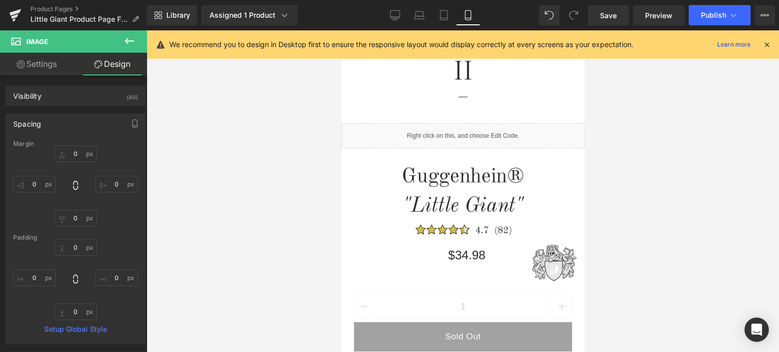
type input "0"
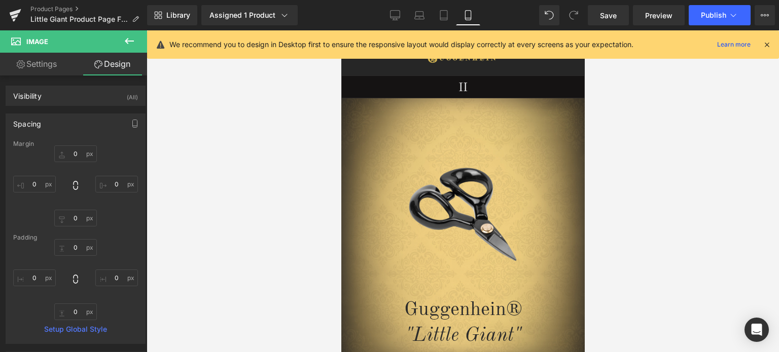
click at [765, 45] on icon at bounding box center [766, 44] width 9 height 9
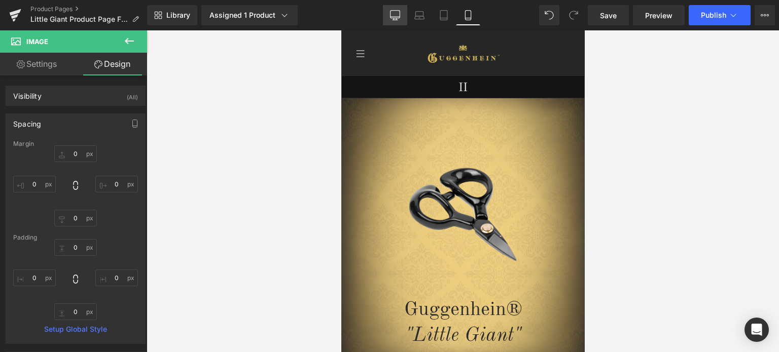
click at [403, 14] on link "Desktop" at bounding box center [395, 15] width 24 height 20
type input "0"
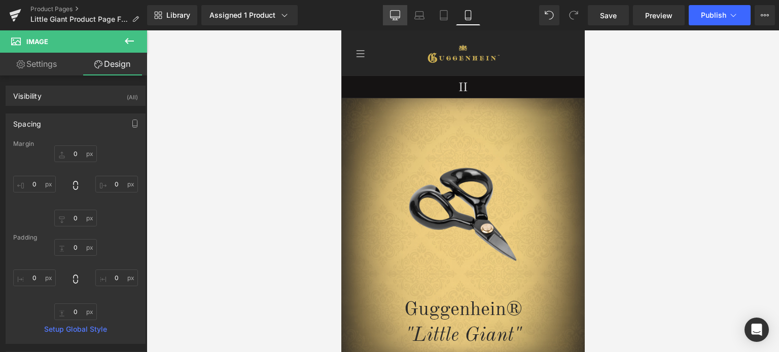
type input "0"
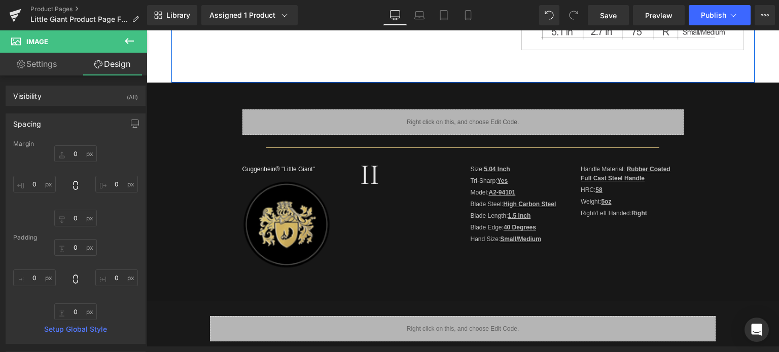
scroll to position [355, 0]
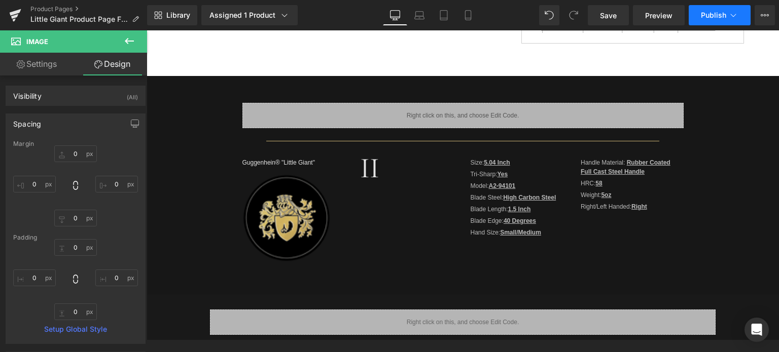
click at [718, 18] on span "Publish" at bounding box center [713, 15] width 25 height 8
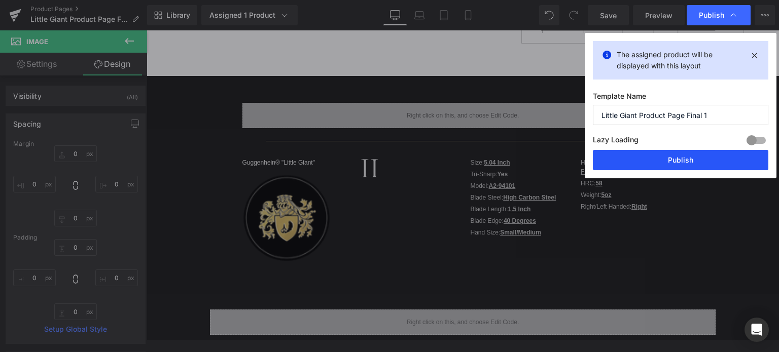
click at [687, 161] on button "Publish" at bounding box center [680, 160] width 175 height 20
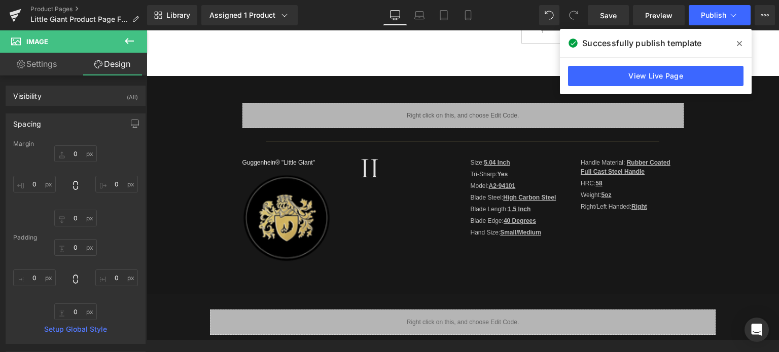
click at [739, 45] on icon at bounding box center [739, 44] width 5 height 8
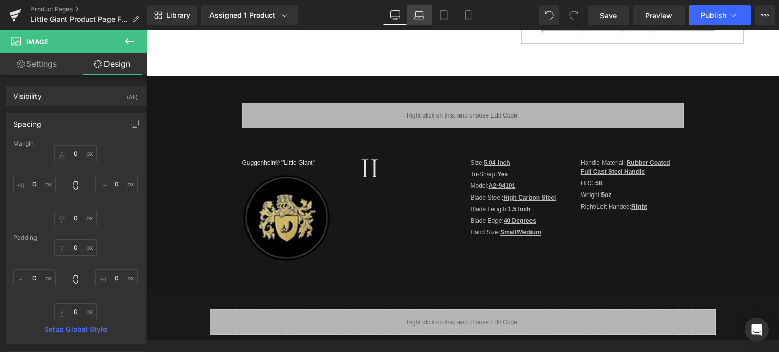
click at [423, 16] on icon at bounding box center [420, 14] width 8 height 5
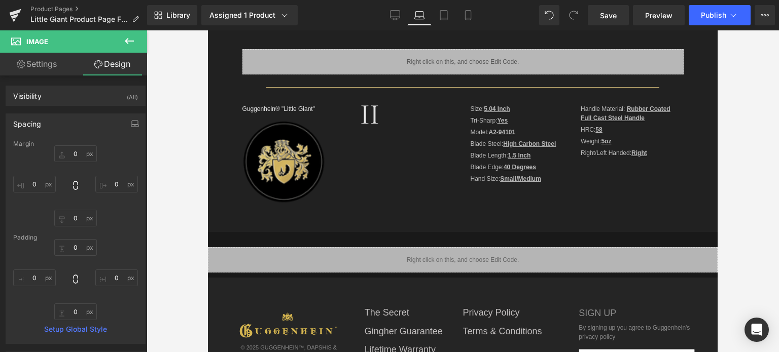
type input "15"
type input "0"
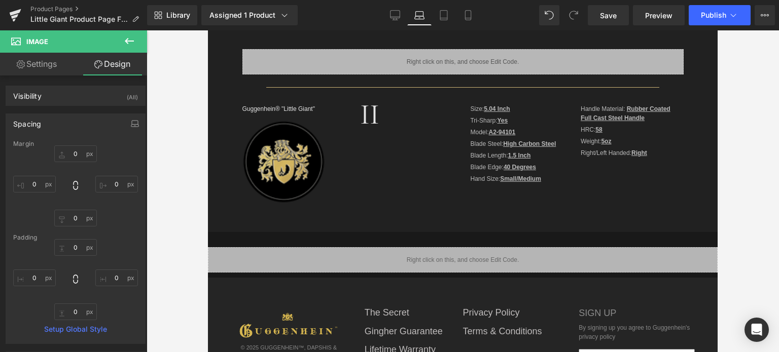
type input "0"
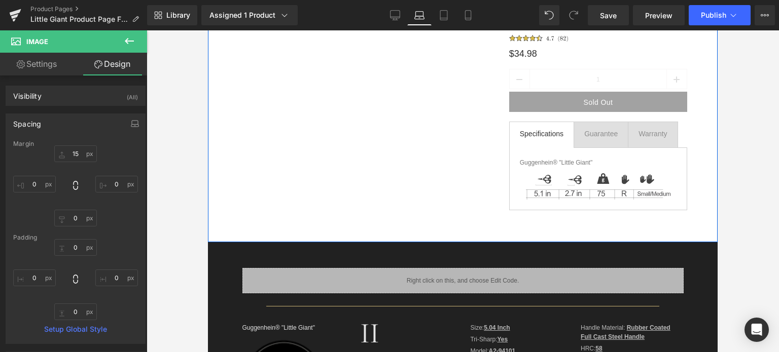
scroll to position [203, 0]
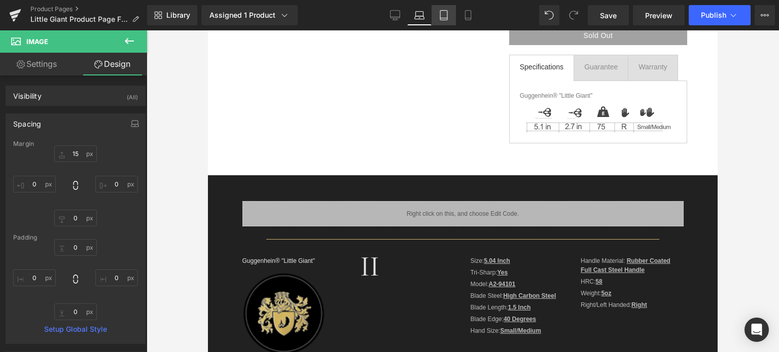
click at [448, 20] on link "Tablet" at bounding box center [443, 15] width 24 height 20
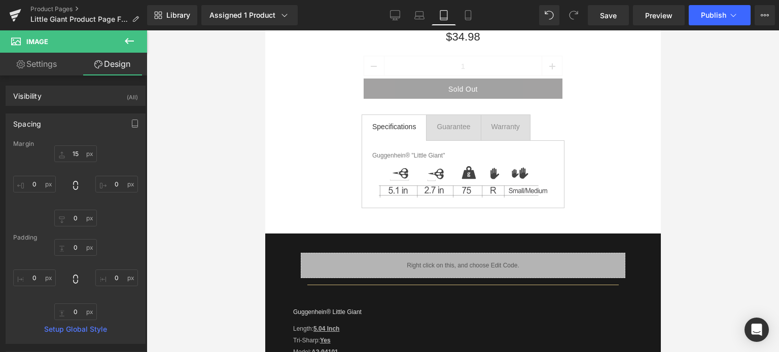
type input "0"
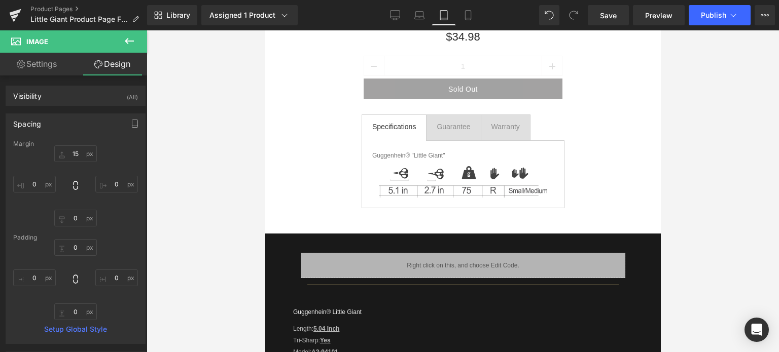
type input "0"
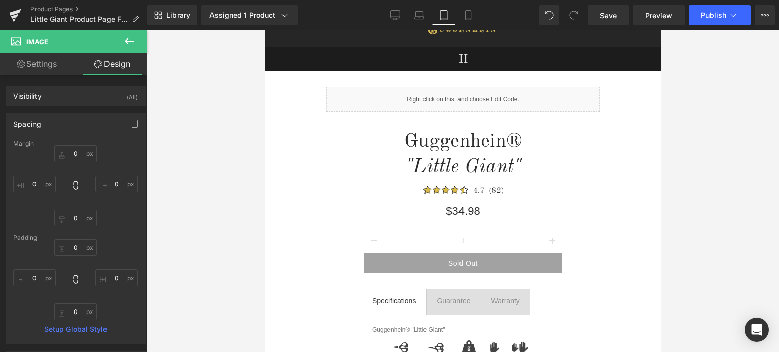
drag, startPoint x: 655, startPoint y: 56, endPoint x: 954, endPoint y: 92, distance: 301.8
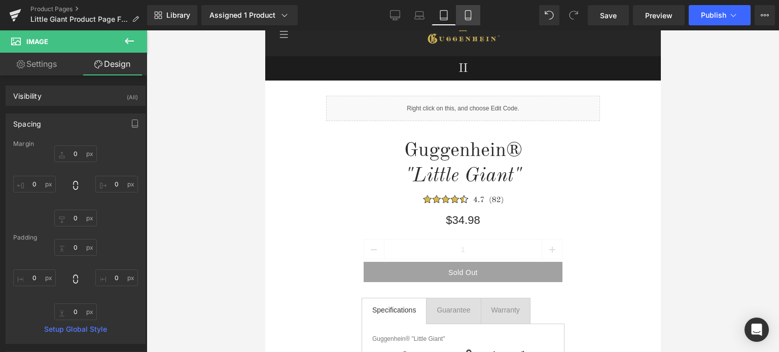
click at [471, 14] on icon at bounding box center [468, 16] width 6 height 10
type input "0"
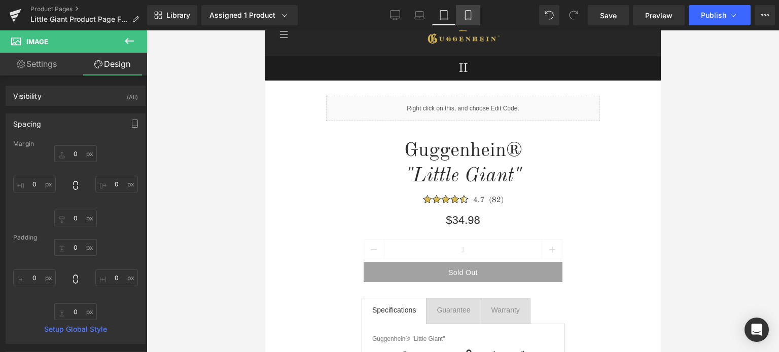
type input "0"
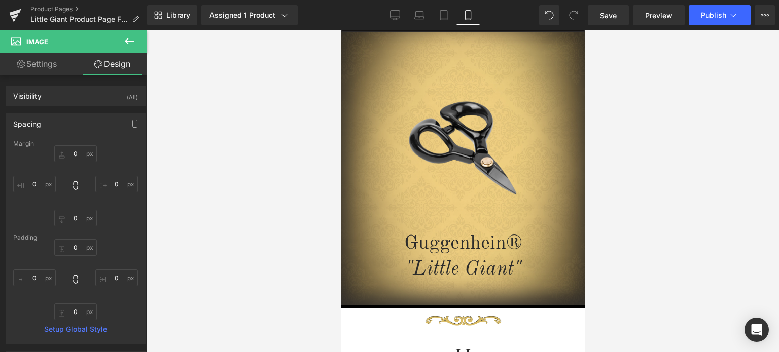
scroll to position [0, 0]
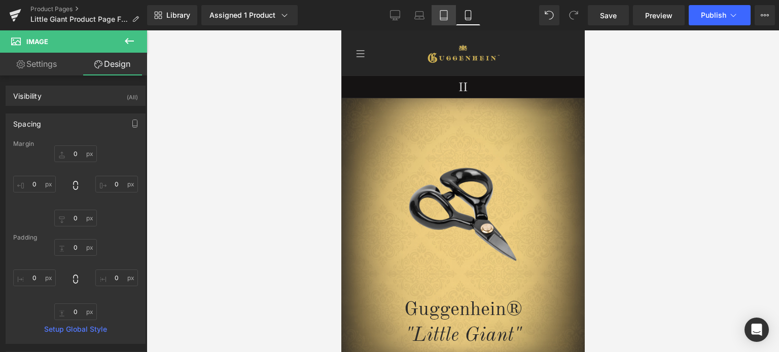
click at [446, 17] on icon at bounding box center [444, 15] width 10 height 10
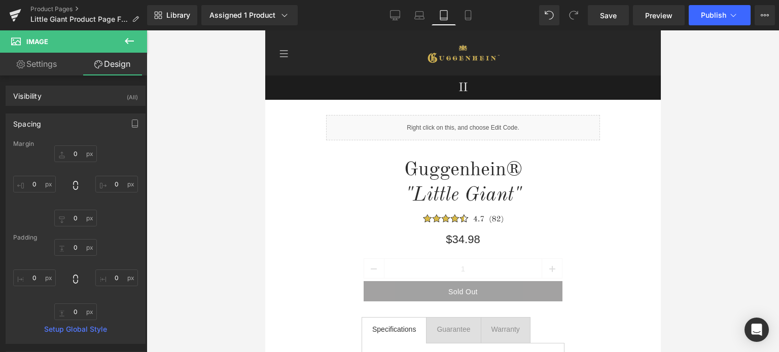
type input "0"
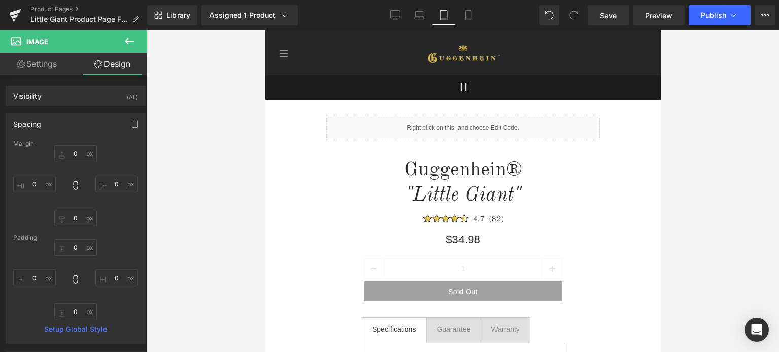
type input "0"
click at [422, 15] on icon at bounding box center [419, 15] width 10 height 10
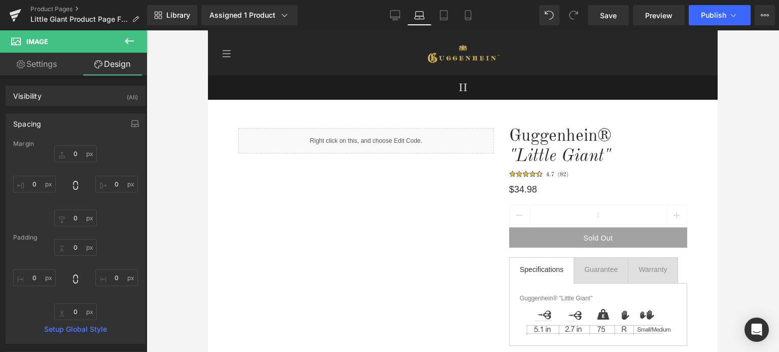
type input "15"
type input "0"
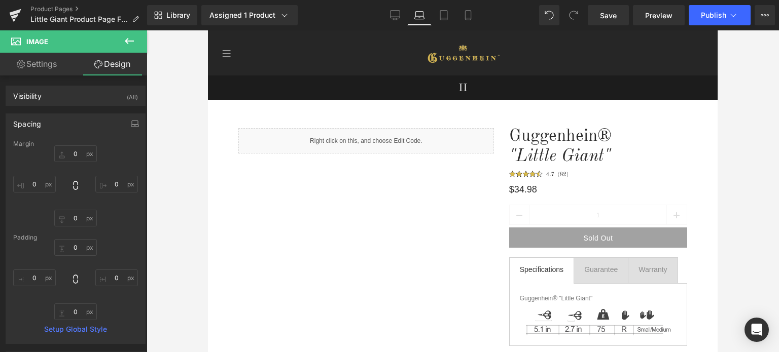
type input "0"
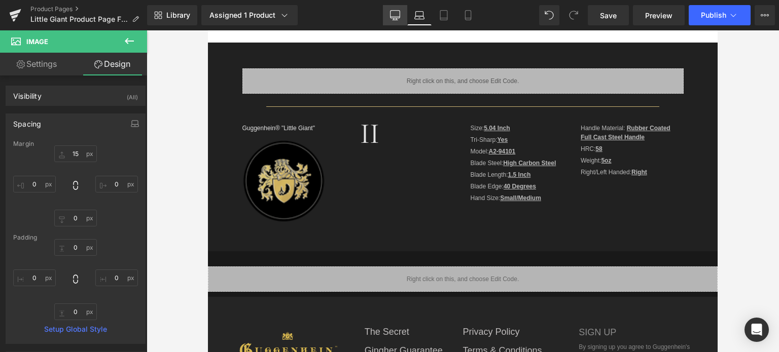
click at [394, 19] on icon at bounding box center [395, 15] width 10 height 10
type input "0"
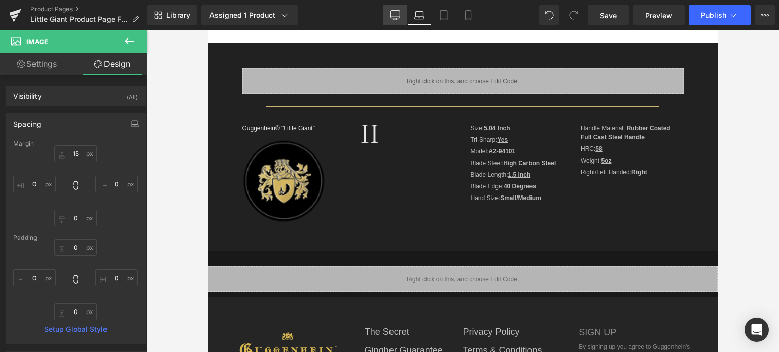
type input "0"
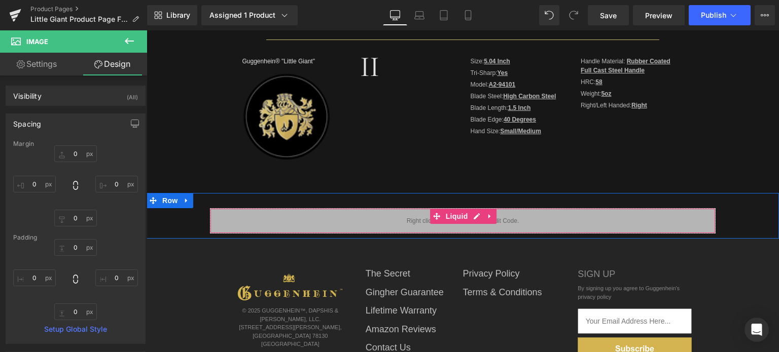
scroll to position [254, 0]
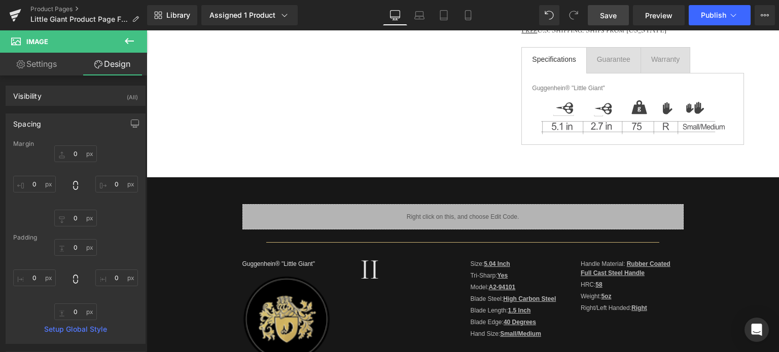
click at [613, 16] on span "Save" at bounding box center [608, 15] width 17 height 11
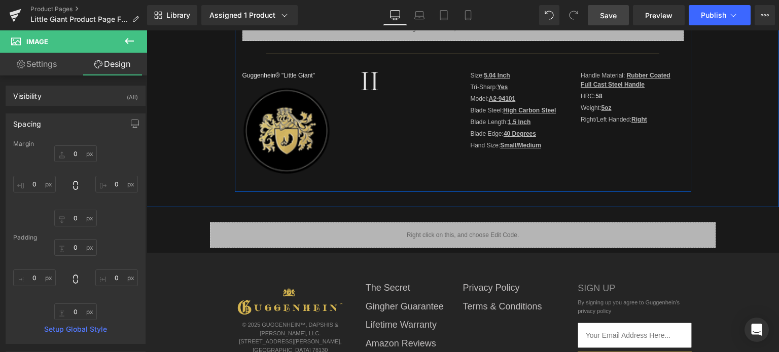
scroll to position [558, 0]
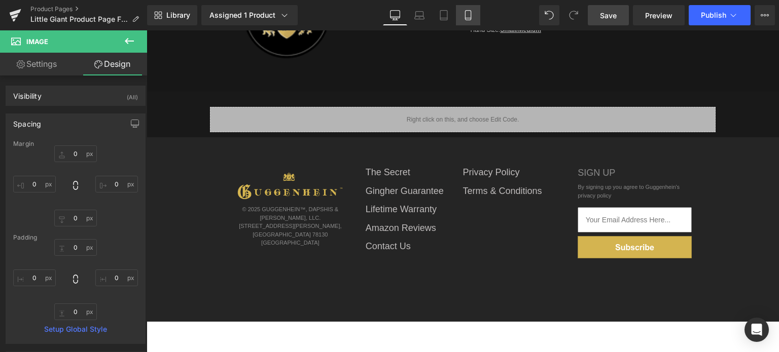
click at [474, 17] on link "Mobile" at bounding box center [468, 15] width 24 height 20
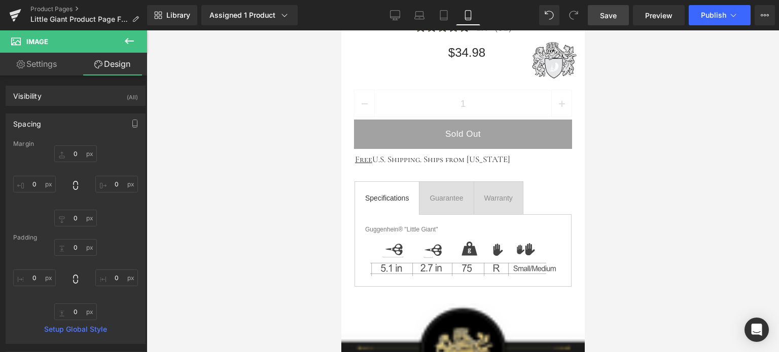
type input "0"
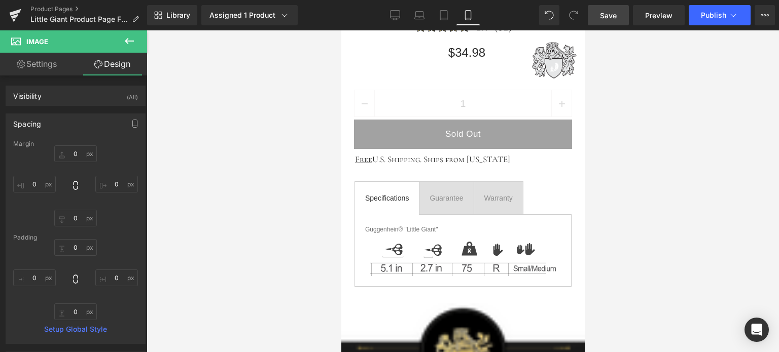
type input "0"
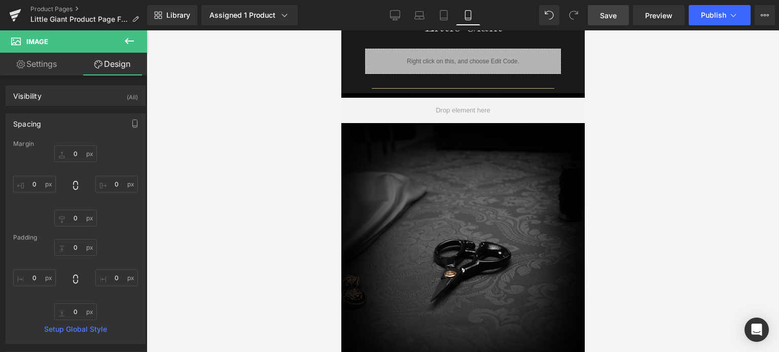
scroll to position [804, 0]
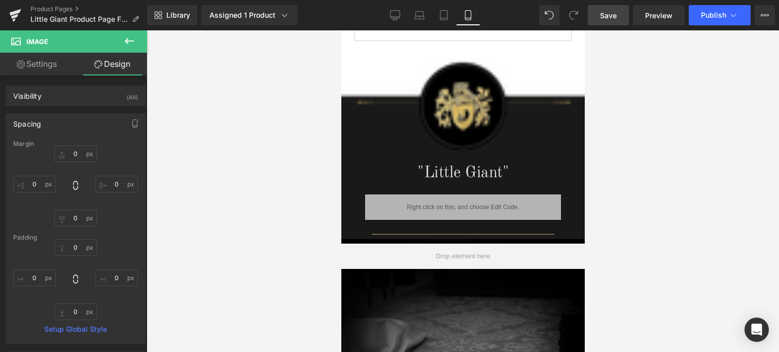
drag, startPoint x: 580, startPoint y: 52, endPoint x: 941, endPoint y: 173, distance: 380.8
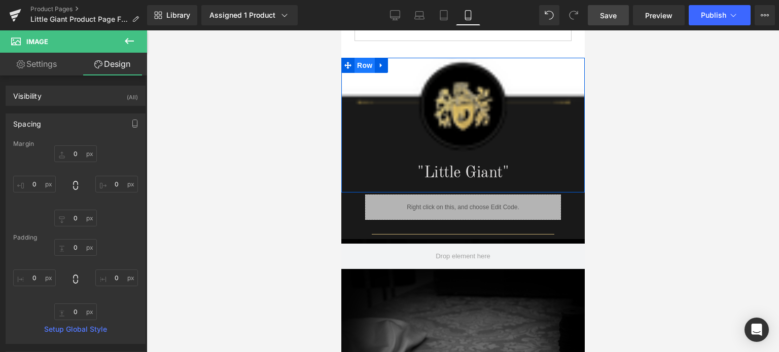
click at [358, 61] on span "Row" at bounding box center [364, 65] width 20 height 15
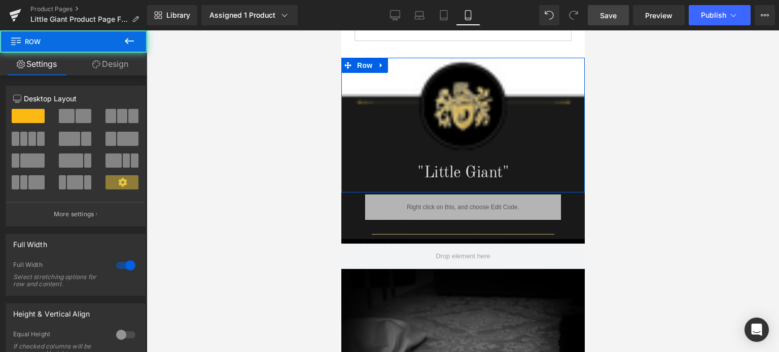
click at [113, 66] on link "Design" at bounding box center [111, 64] width 74 height 23
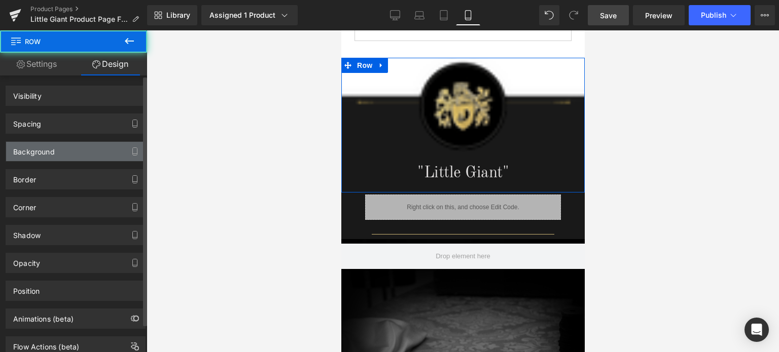
click at [76, 152] on div "Background" at bounding box center [75, 151] width 139 height 19
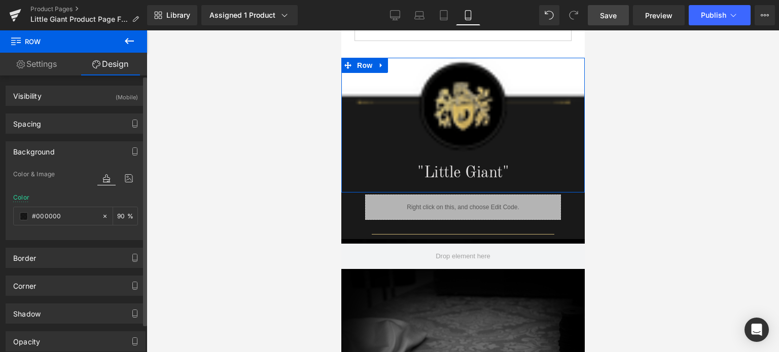
type input "#000000"
click at [23, 215] on span at bounding box center [24, 216] width 8 height 8
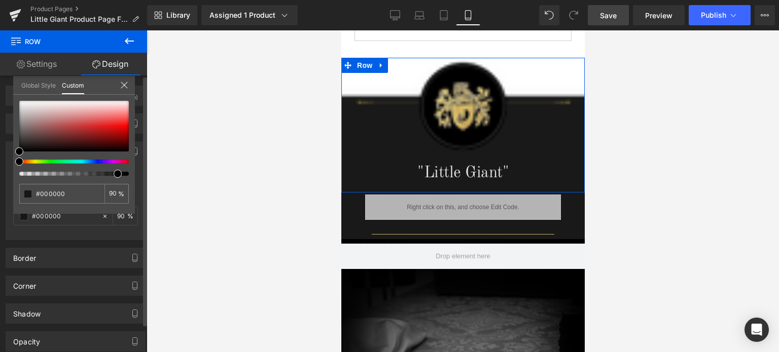
type input "94"
type input "95"
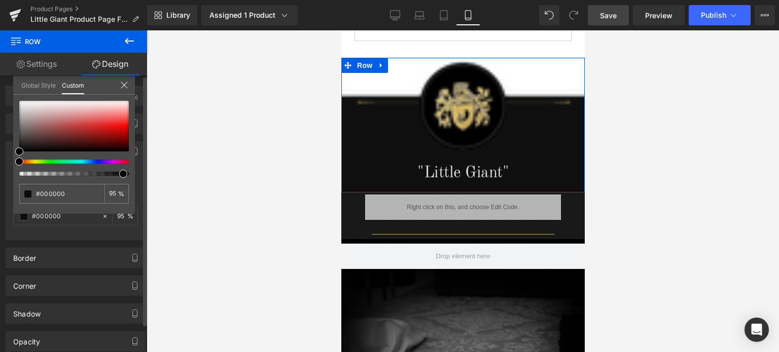
type input "94"
click at [117, 175] on div at bounding box center [70, 174] width 110 height 4
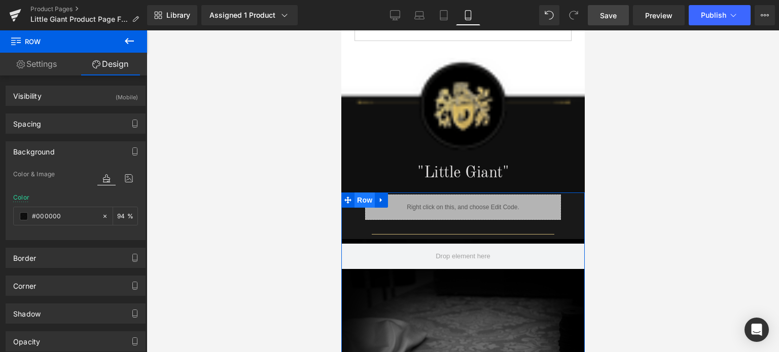
click at [366, 197] on span "Row" at bounding box center [364, 200] width 20 height 15
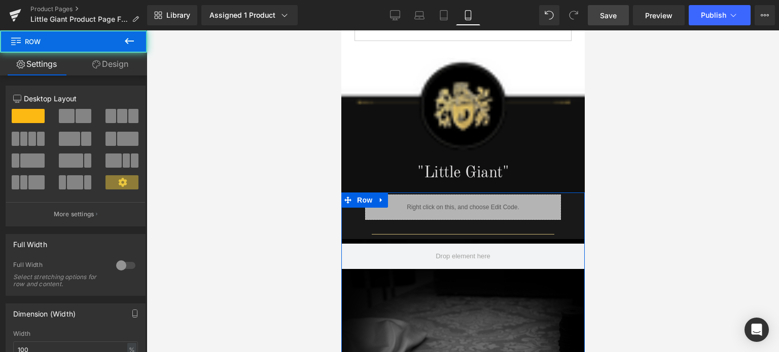
click at [122, 64] on link "Design" at bounding box center [111, 64] width 74 height 23
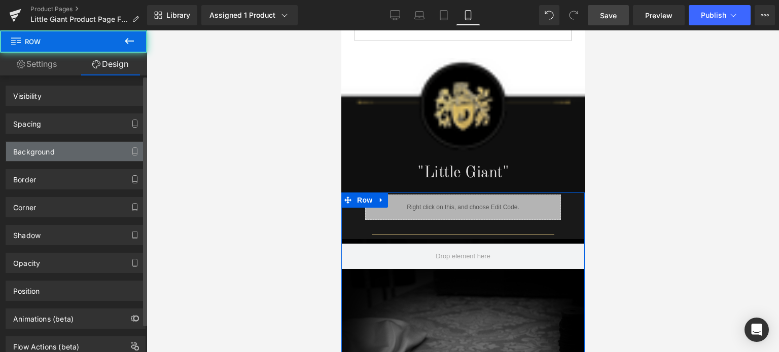
click at [71, 145] on div "Background" at bounding box center [75, 151] width 139 height 19
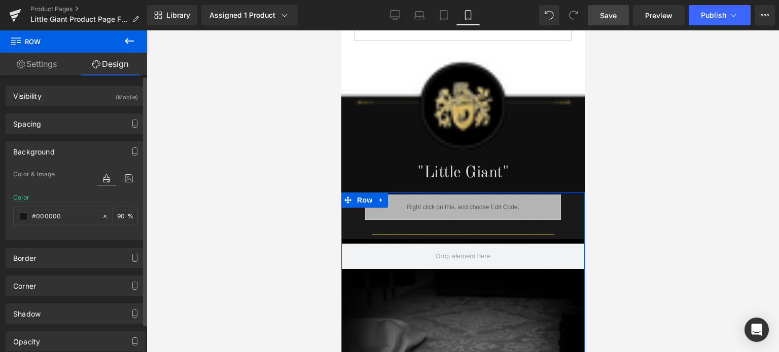
type input "#000000"
click at [23, 218] on span at bounding box center [24, 216] width 8 height 8
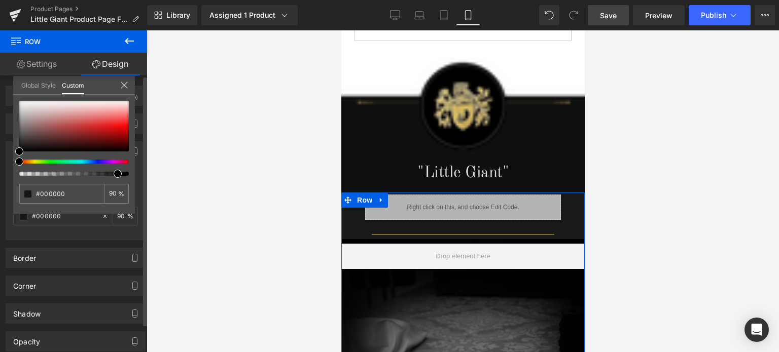
type input "94"
type input "95"
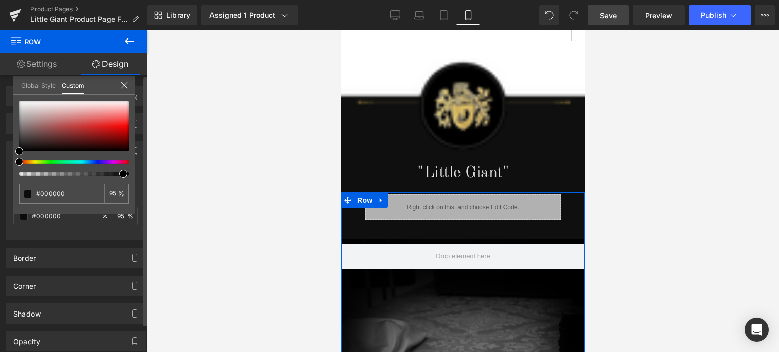
type input "94"
click at [117, 173] on div at bounding box center [70, 174] width 110 height 4
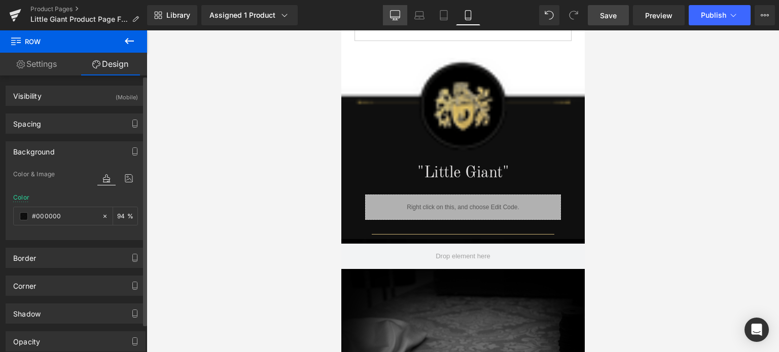
click at [400, 16] on icon at bounding box center [395, 15] width 10 height 8
type input "#1c1b1b"
type input "100"
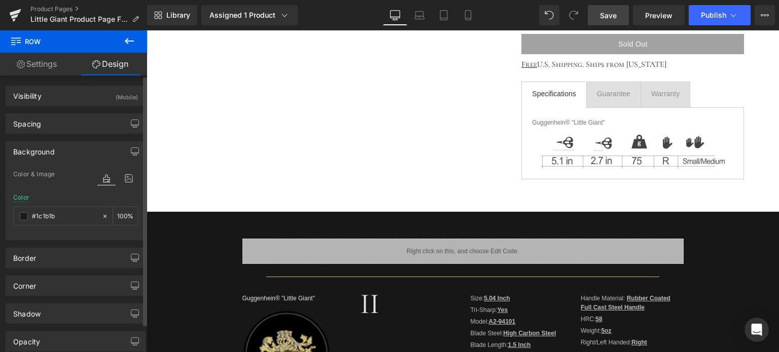
scroll to position [304, 0]
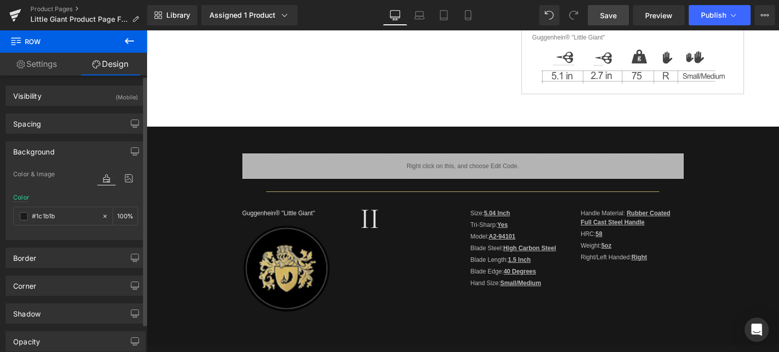
click at [166, 158] on body "Guggenhein 0 SHOPPING CART CLOSE No Products in the Cart . . . TOTAL: $0.00 PRO…" at bounding box center [463, 230] width 632 height 1008
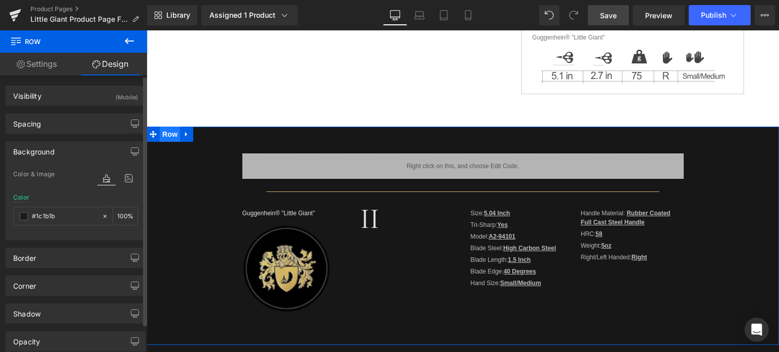
click at [166, 134] on span "Row" at bounding box center [170, 134] width 20 height 15
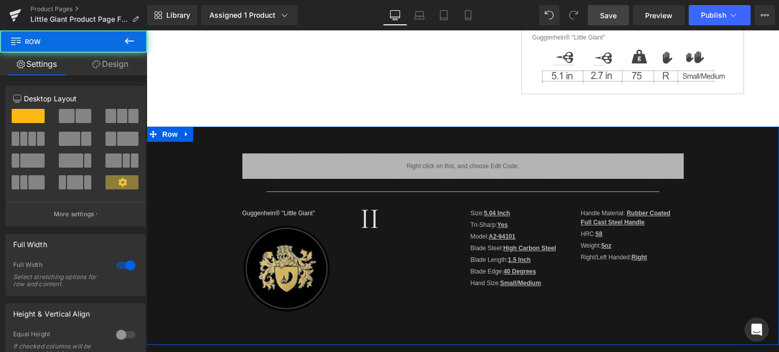
click at [115, 62] on link "Design" at bounding box center [111, 64] width 74 height 23
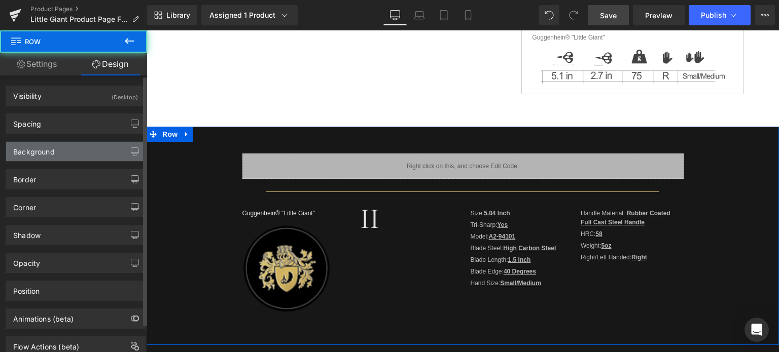
click at [53, 154] on div "Background" at bounding box center [34, 149] width 42 height 14
type input "#000000"
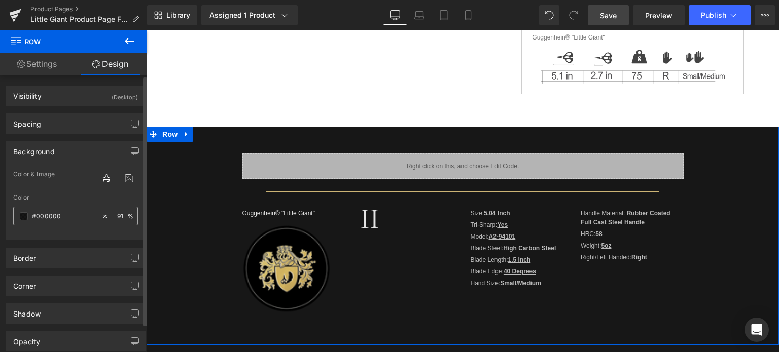
click at [24, 218] on span at bounding box center [24, 216] width 8 height 8
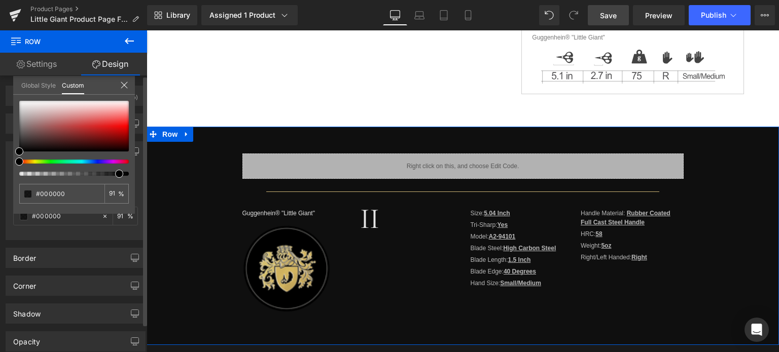
type input "94"
click at [120, 175] on span at bounding box center [123, 174] width 8 height 8
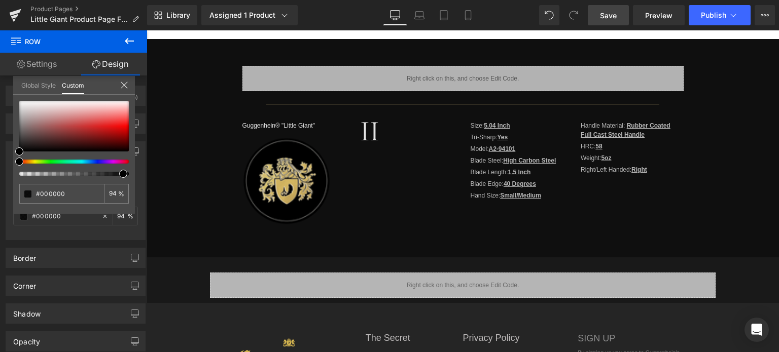
scroll to position [406, 0]
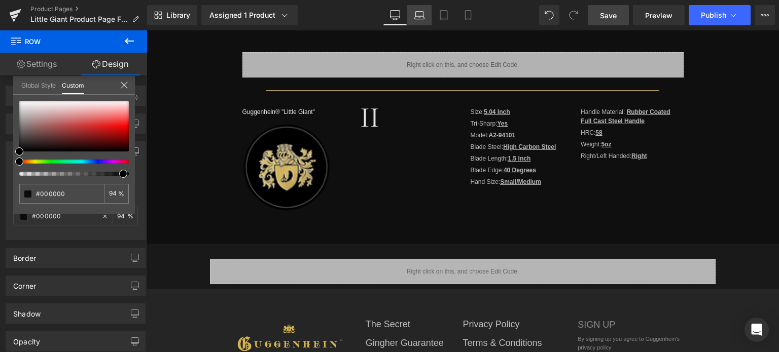
click at [421, 20] on link "Laptop" at bounding box center [419, 15] width 24 height 20
type input "94"
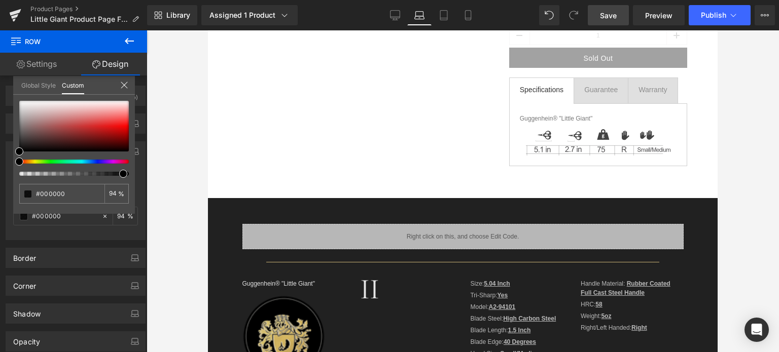
scroll to position [304, 0]
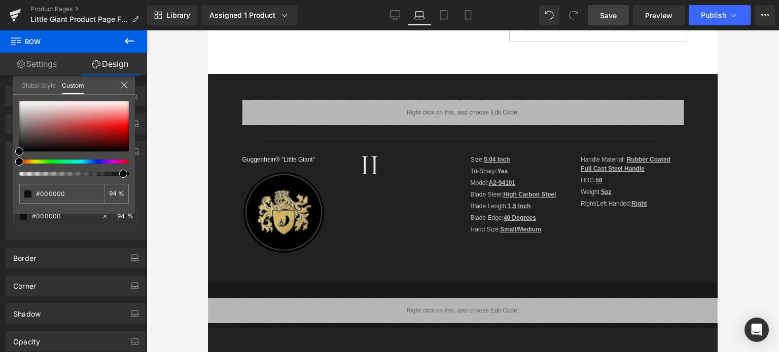
click at [229, 78] on body "Guggenhein 0 SHOPPING CART CLOSE No Products in the Cart . . . TOTAL: $0.00 PRO…" at bounding box center [463, 183] width 510 height 915
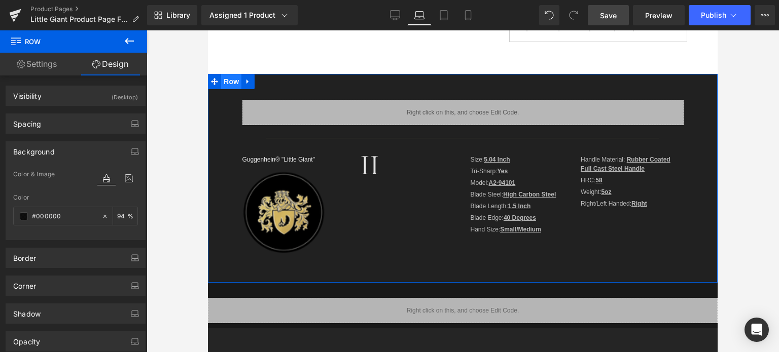
click at [224, 82] on span "Row" at bounding box center [231, 81] width 20 height 15
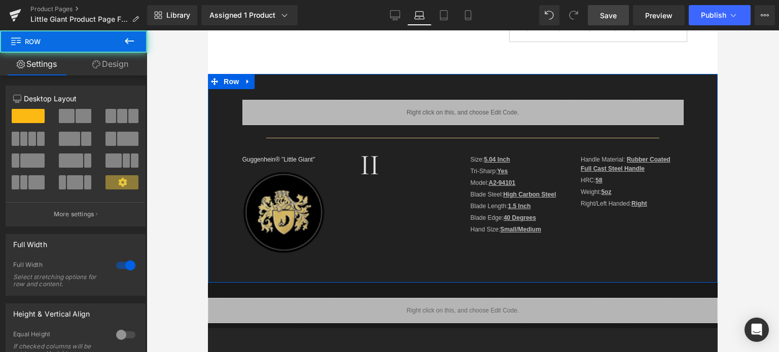
click at [124, 65] on link "Design" at bounding box center [111, 64] width 74 height 23
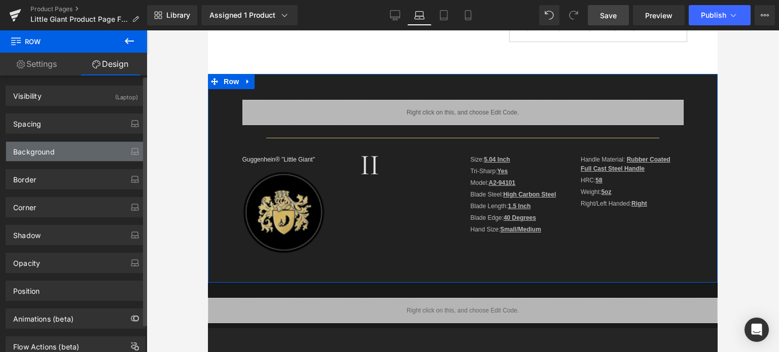
click at [58, 155] on div "Background" at bounding box center [75, 151] width 139 height 19
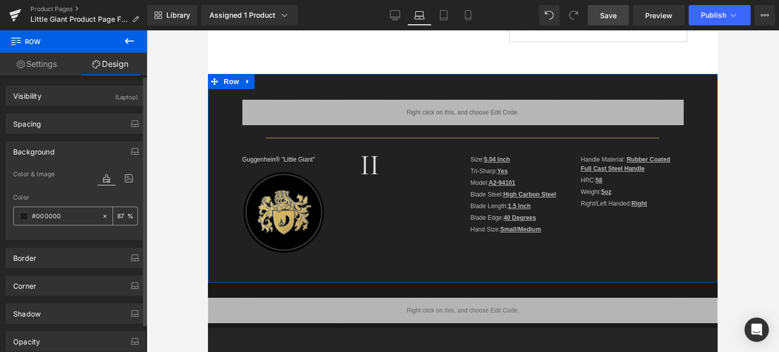
click at [23, 218] on span at bounding box center [24, 216] width 8 height 8
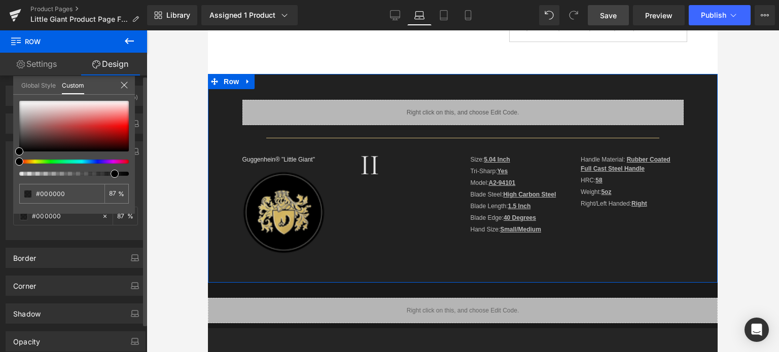
type input "90"
type input "91"
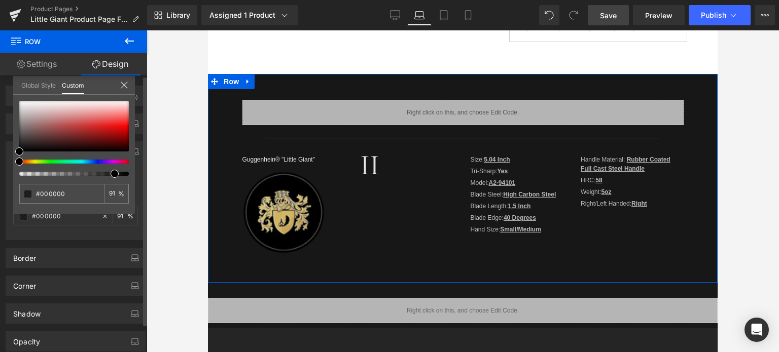
type input "92"
type input "93"
type input "94"
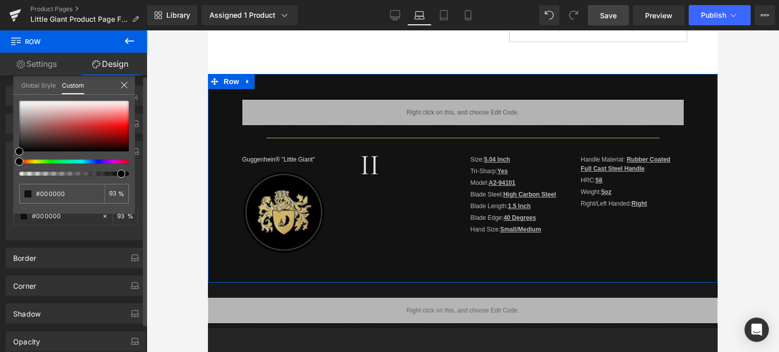
type input "94"
click at [121, 172] on span at bounding box center [122, 174] width 8 height 8
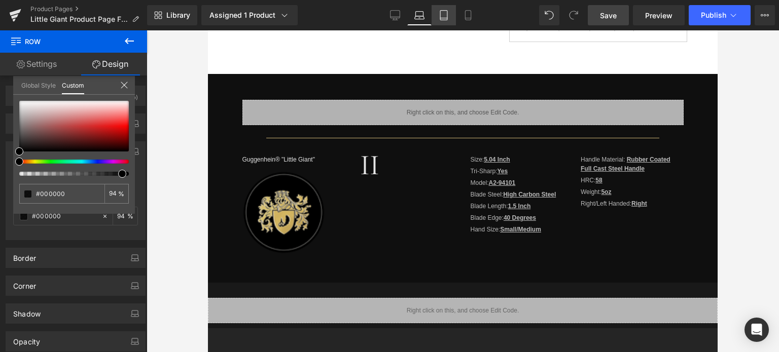
click at [440, 14] on icon at bounding box center [443, 16] width 7 height 10
type input "87"
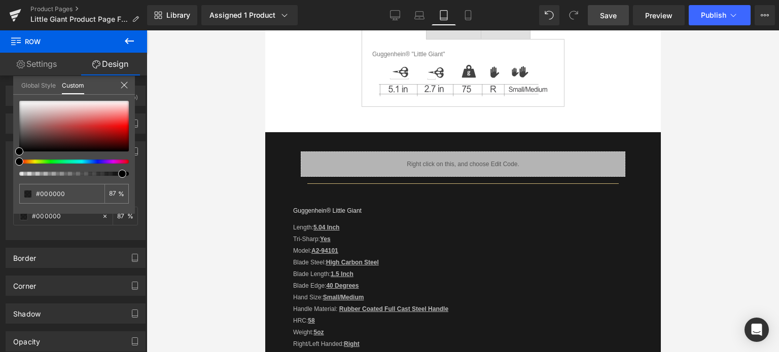
click at [295, 157] on body "Guggenhein 0 SHOPPING CART CLOSE No Products in the Cart . . . TOTAL: $0.00 PRO…" at bounding box center [462, 182] width 395 height 913
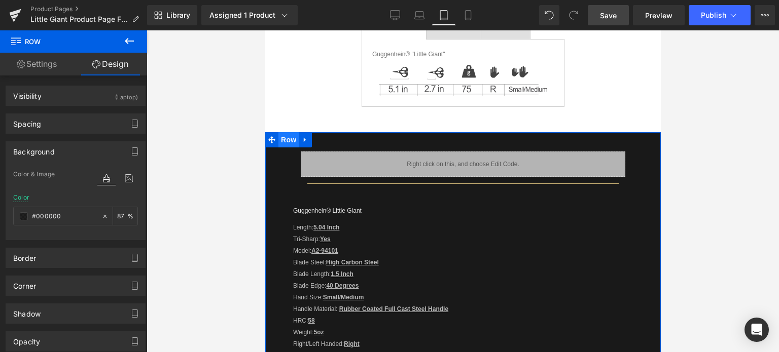
click at [288, 139] on span "Row" at bounding box center [288, 139] width 20 height 15
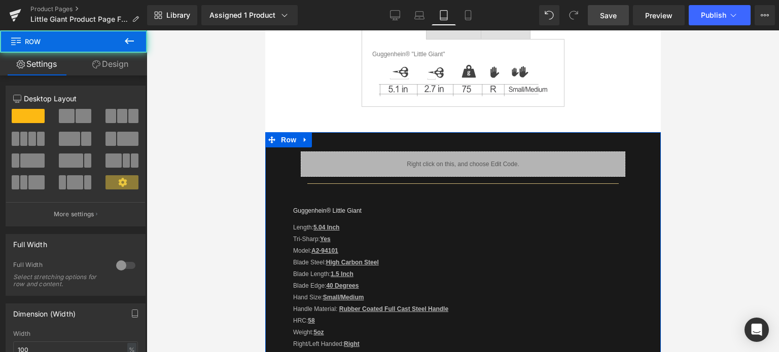
click at [119, 63] on link "Design" at bounding box center [111, 64] width 74 height 23
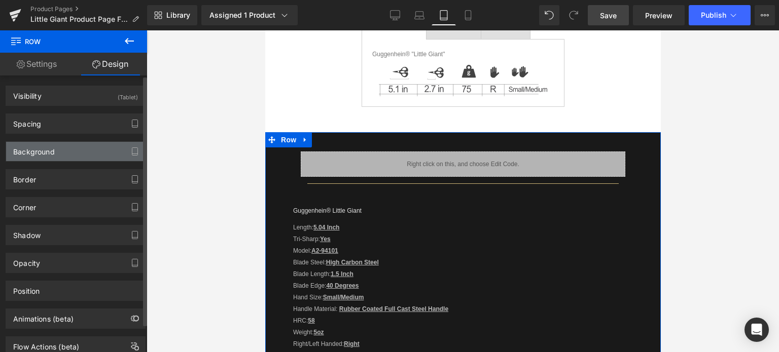
click at [57, 150] on div "Background" at bounding box center [75, 151] width 139 height 19
type input "#000000"
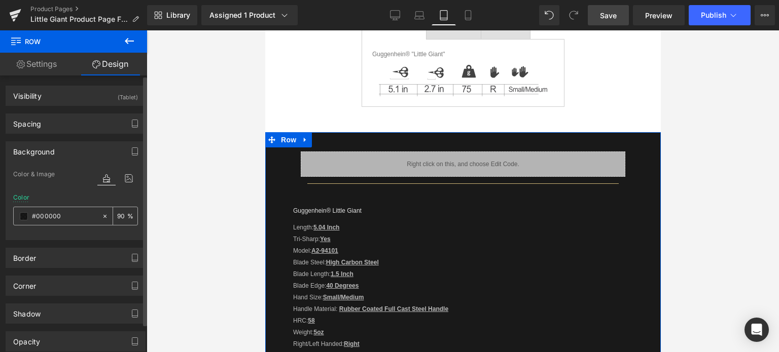
click at [26, 217] on span at bounding box center [24, 216] width 8 height 8
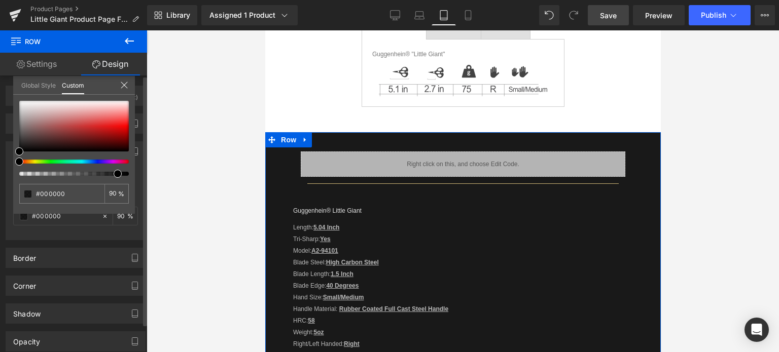
type input "94"
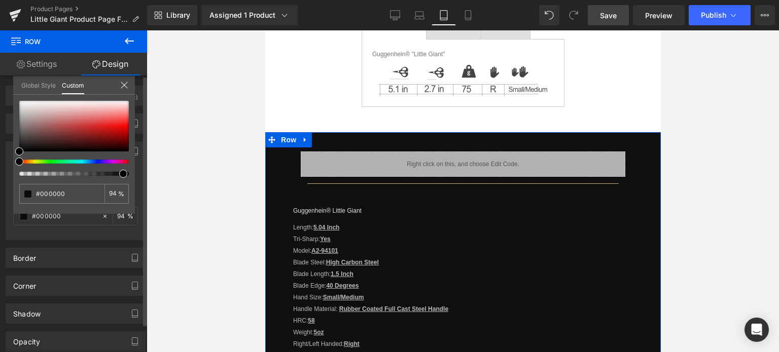
click at [119, 174] on div at bounding box center [70, 174] width 110 height 4
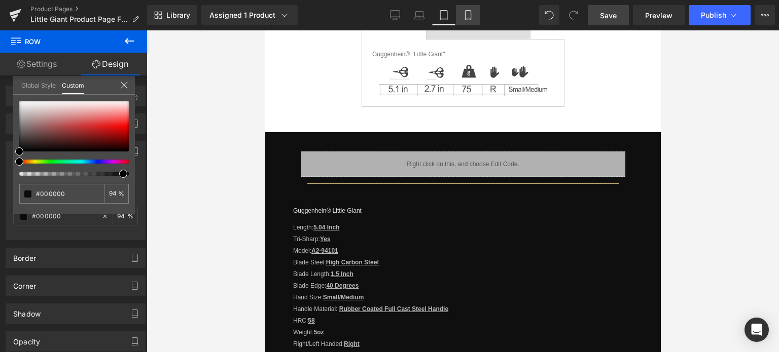
click at [469, 15] on icon at bounding box center [468, 15] width 10 height 10
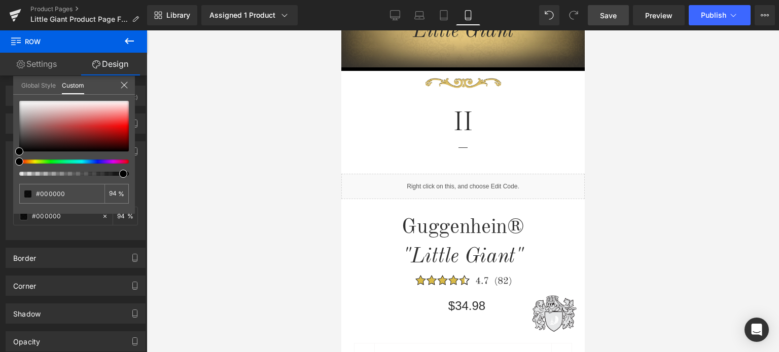
type input "90"
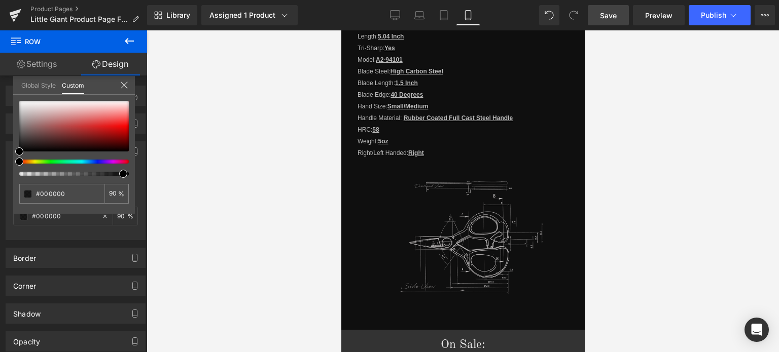
scroll to position [1493, 0]
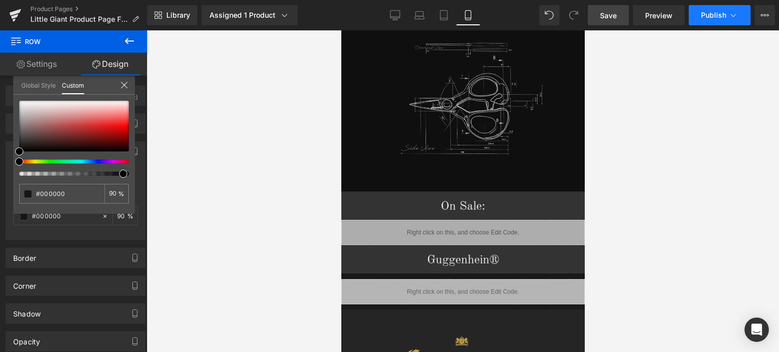
click at [717, 18] on span "Publish" at bounding box center [713, 15] width 25 height 8
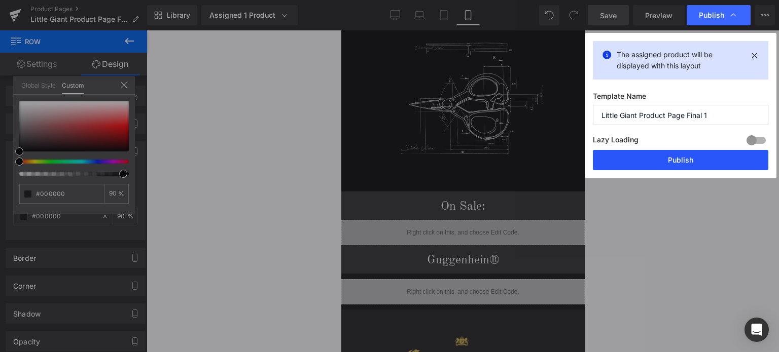
click at [686, 162] on button "Publish" at bounding box center [680, 160] width 175 height 20
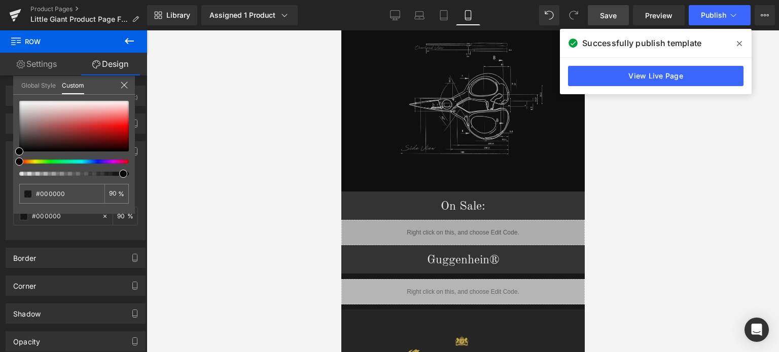
drag, startPoint x: 740, startPoint y: 43, endPoint x: 662, endPoint y: 78, distance: 85.6
click at [740, 43] on icon at bounding box center [739, 43] width 5 height 5
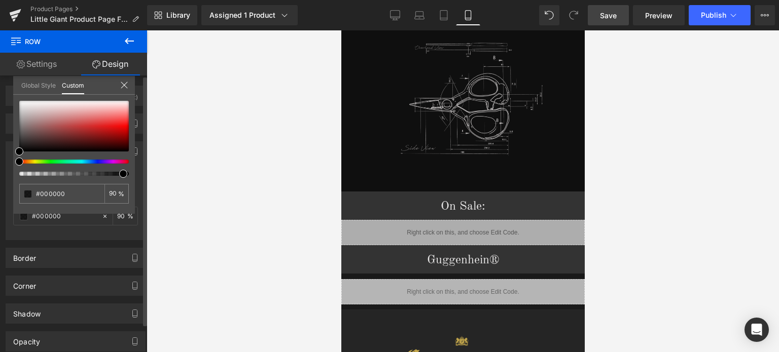
drag, startPoint x: 121, startPoint y: 83, endPoint x: 151, endPoint y: 88, distance: 30.3
click at [121, 83] on icon at bounding box center [124, 85] width 8 height 8
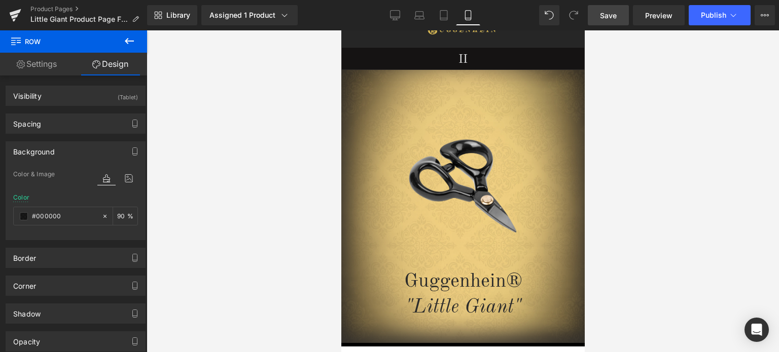
scroll to position [0, 0]
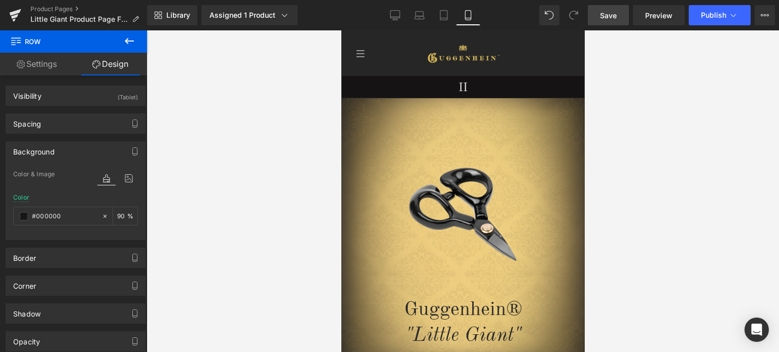
click at [612, 15] on span "Save" at bounding box center [608, 15] width 17 height 11
